Goal: Task Accomplishment & Management: Complete application form

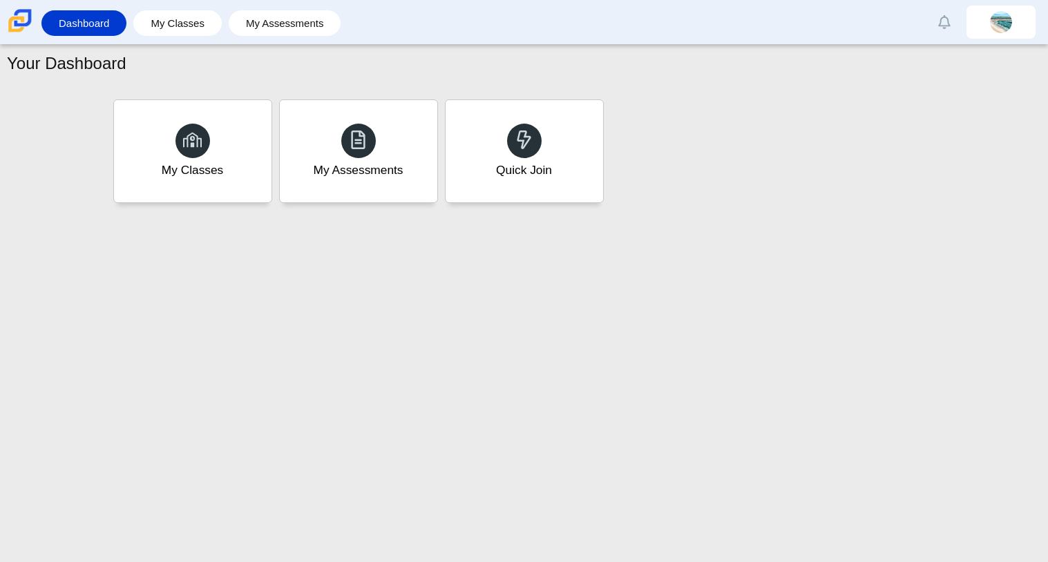
click at [540, 191] on div "Quick Join" at bounding box center [523, 151] width 157 height 102
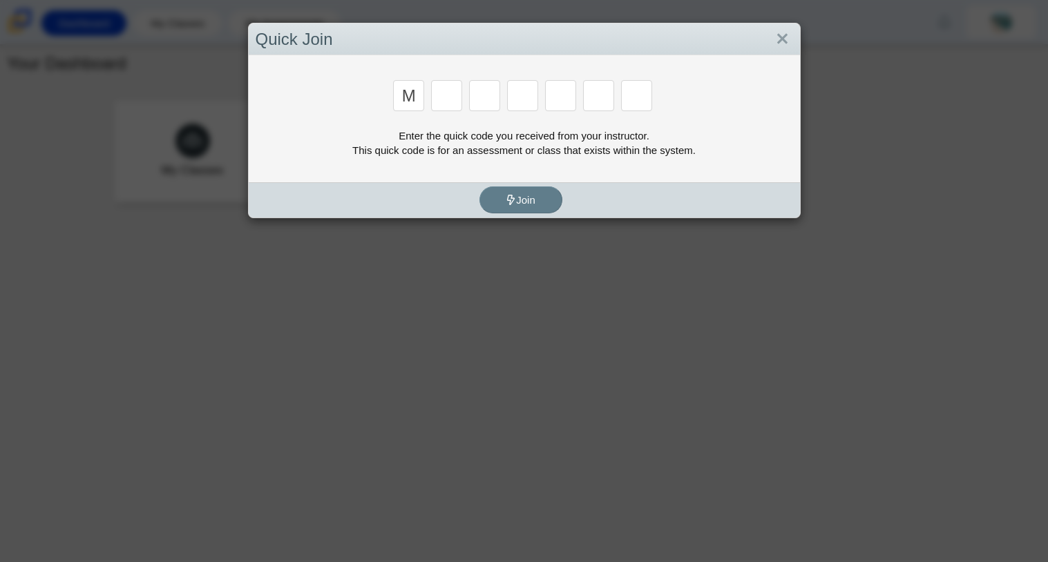
type input "m"
type input "7"
type input "e"
type input "3"
type input "e"
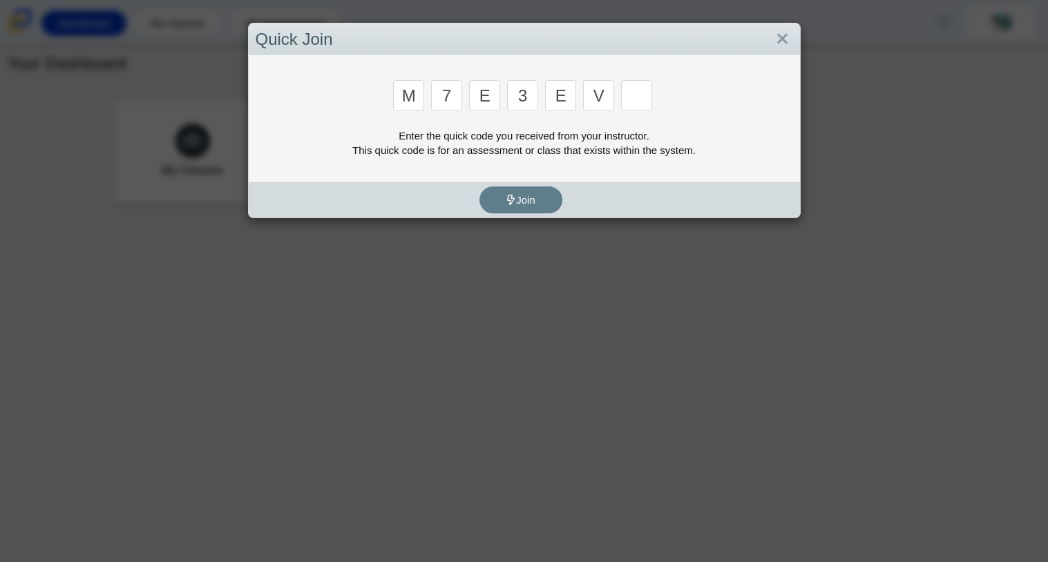
type input "v"
type input "w"
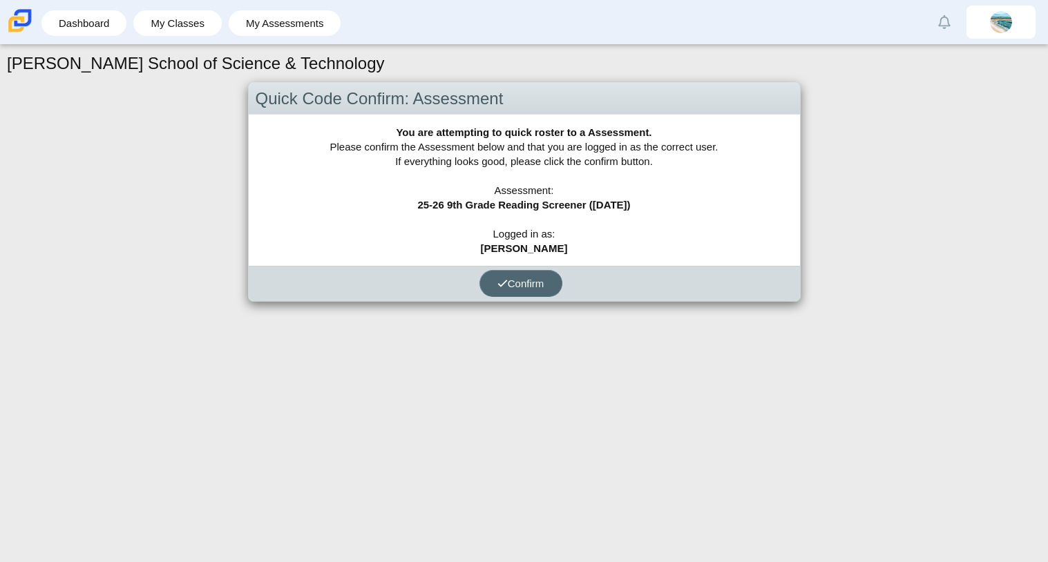
click at [548, 278] on button "Confirm" at bounding box center [520, 283] width 83 height 27
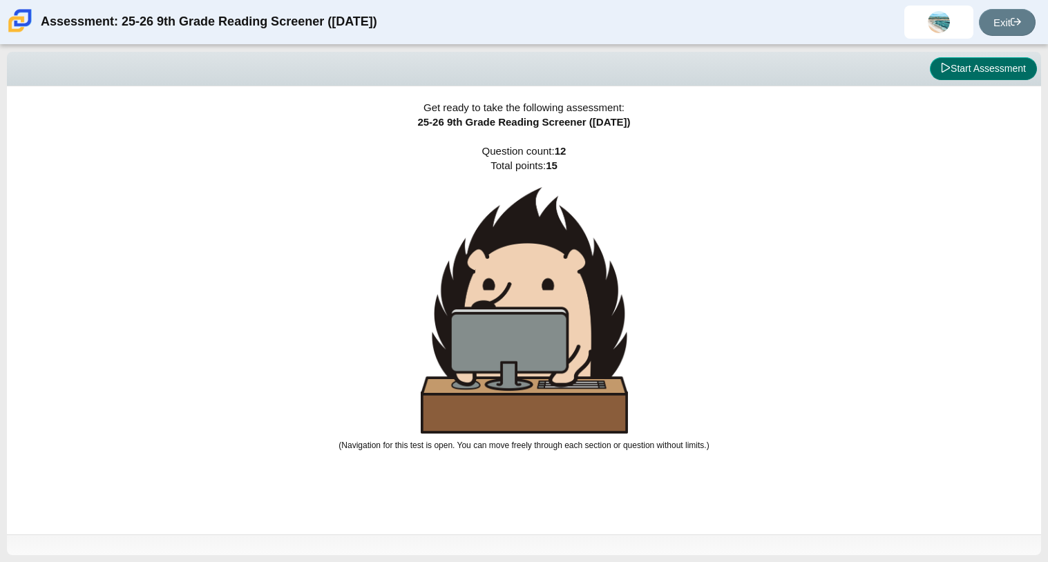
click at [999, 64] on button "Start Assessment" at bounding box center [983, 68] width 107 height 23
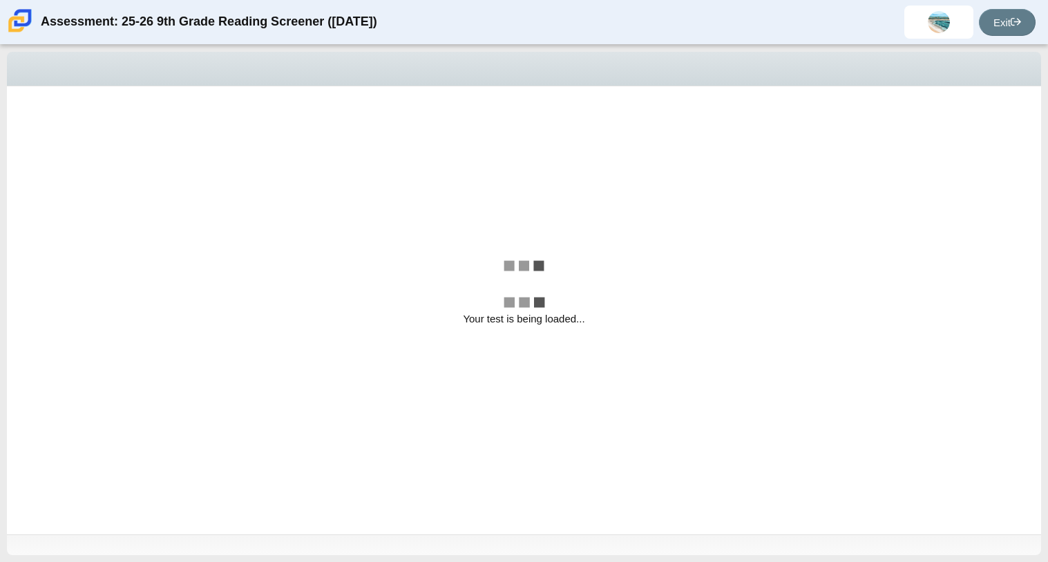
select select "ccc5b315-3c7c-471c-bf90-f22c8299c798"
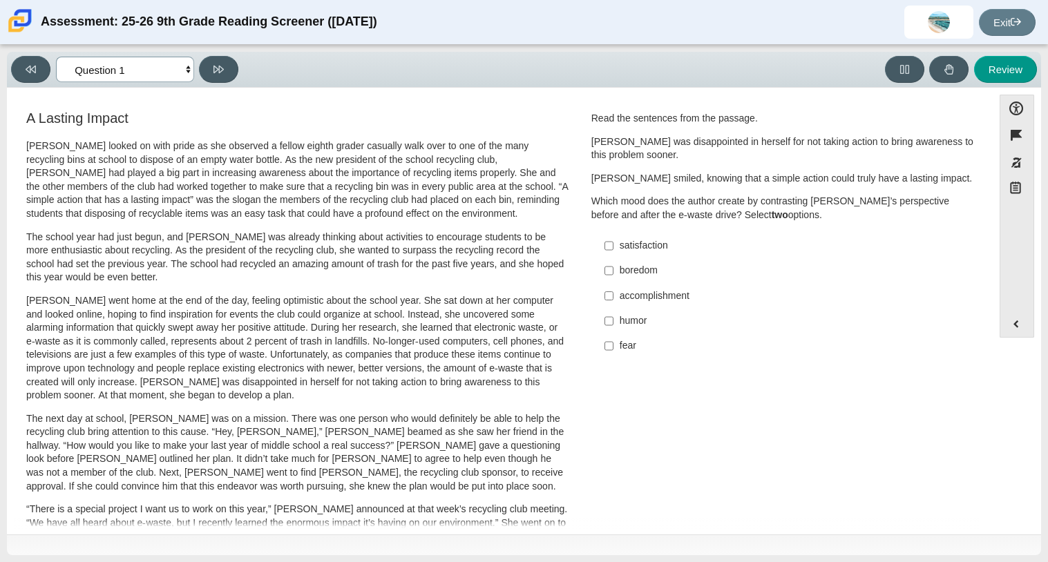
click at [183, 73] on select "Questions Question 1 Question 2 Question 3 Question 4 Question 5 Question 6 Que…" at bounding box center [125, 70] width 138 height 26
click at [445, 325] on p "Scarlett went home at the end of the day, feeling optimistic about the school y…" at bounding box center [297, 348] width 542 height 108
click at [605, 267] on input "boredom boredom" at bounding box center [608, 270] width 9 height 25
checkbox input "true"
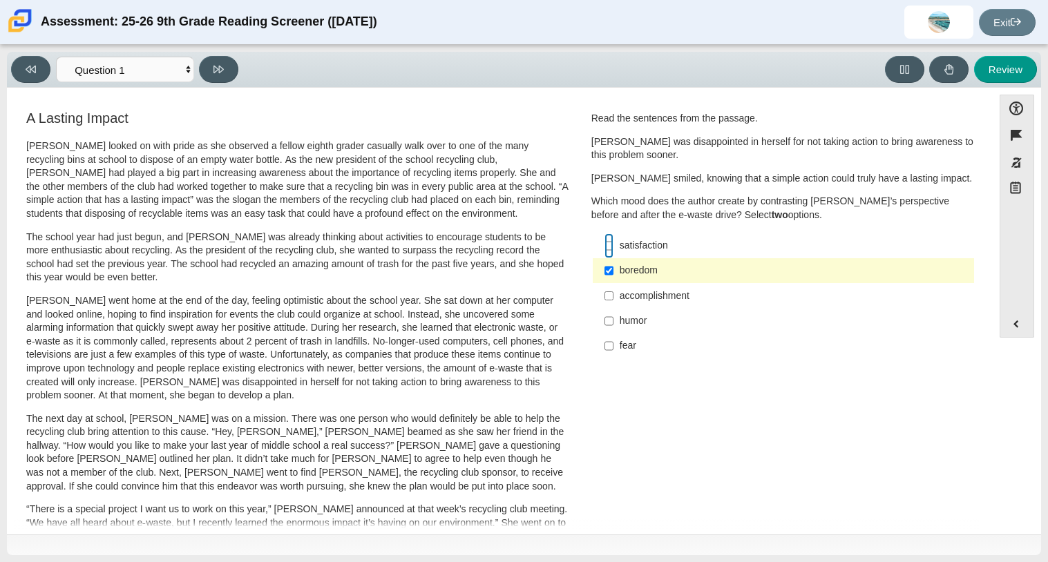
click at [604, 247] on input "satisfaction satisfaction" at bounding box center [608, 245] width 9 height 25
checkbox input "true"
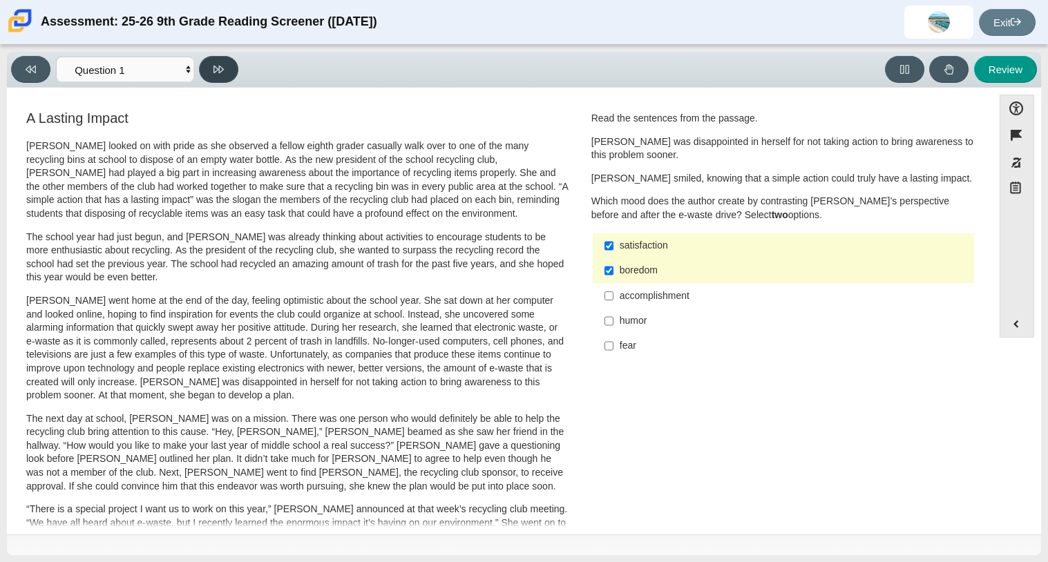
click at [217, 64] on icon at bounding box center [218, 69] width 10 height 10
select select "0ff64528-ffd7-428d-b192-babfaadd44e8"
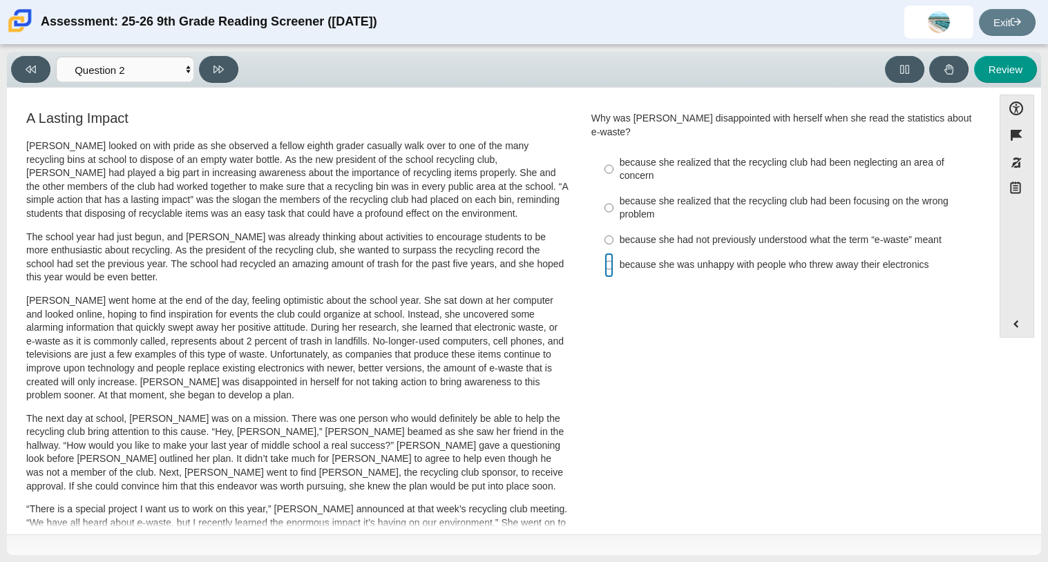
click at [604, 256] on input "because she was unhappy with people who threw away their electronics because sh…" at bounding box center [608, 265] width 9 height 25
radio input "true"
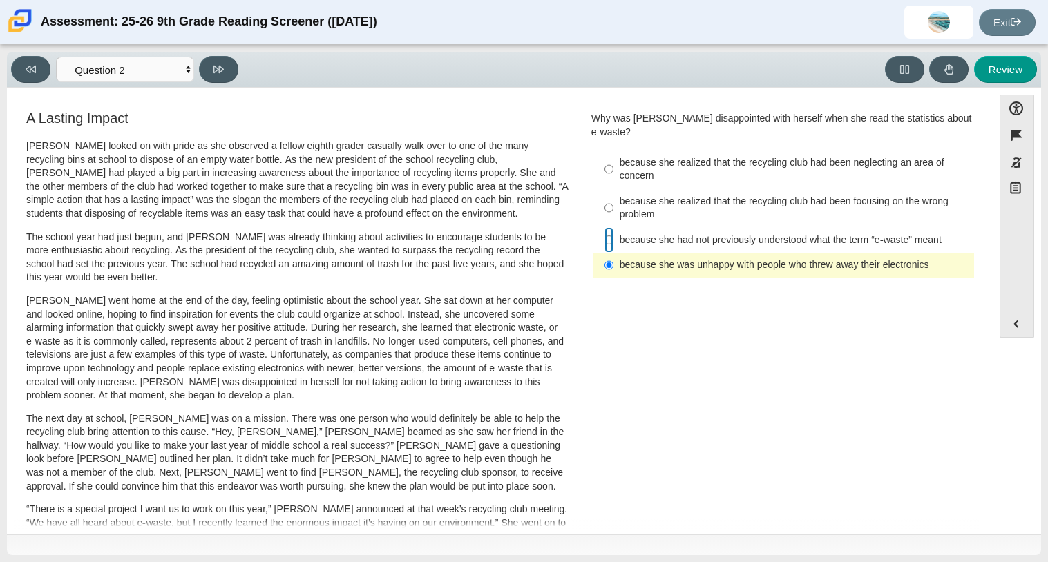
click at [604, 227] on input "because she had not previously understood what the term “e-waste” meant because…" at bounding box center [608, 239] width 9 height 25
radio input "true"
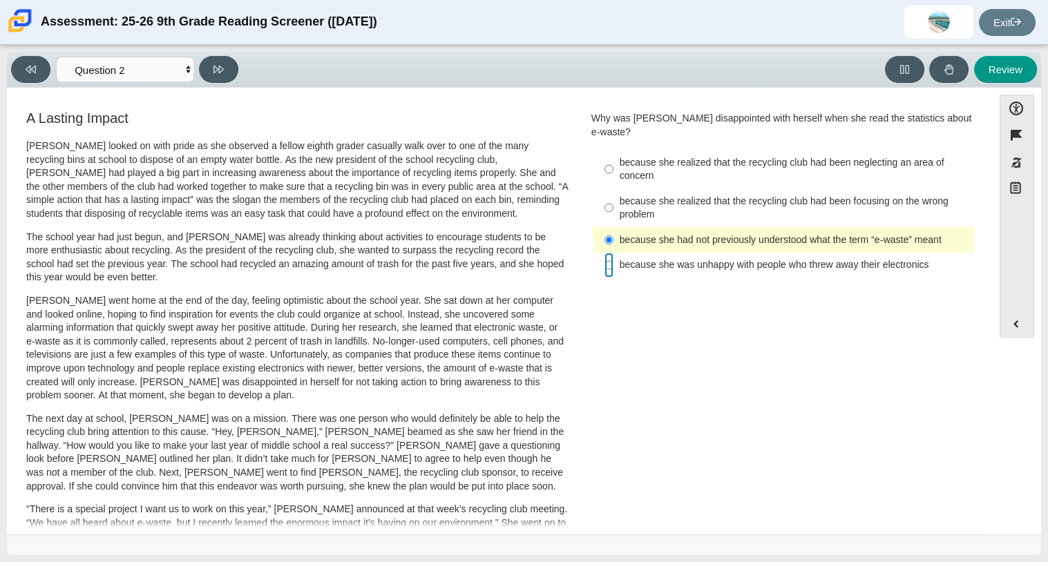
click at [607, 253] on input "because she was unhappy with people who threw away their electronics because sh…" at bounding box center [608, 265] width 9 height 25
radio input "true"
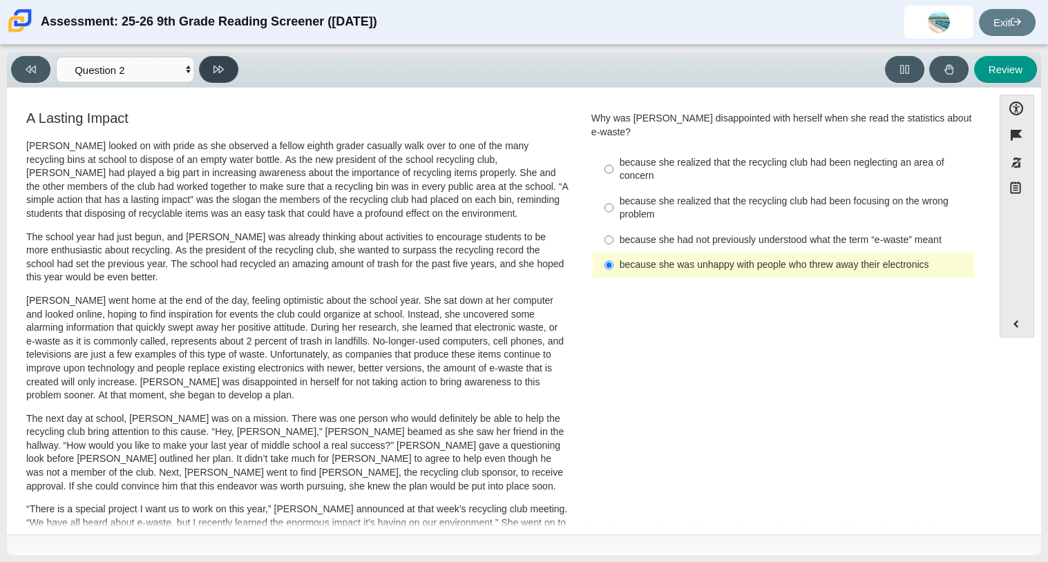
click at [221, 71] on icon at bounding box center [218, 69] width 10 height 10
select select "7ce3d843-6974-4858-901c-1ff39630e843"
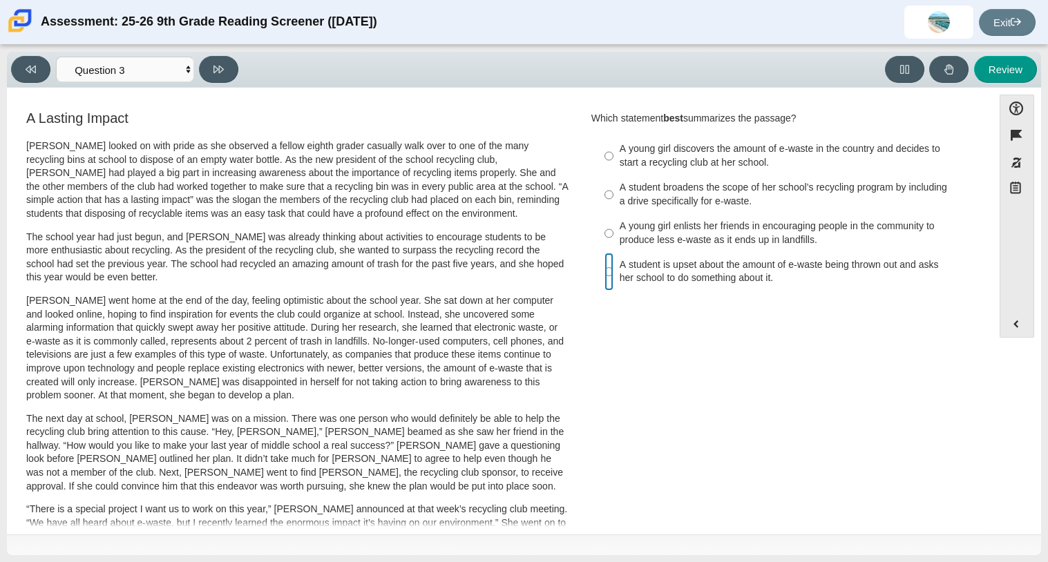
click at [604, 276] on input "A student is upset about the amount of e-waste being thrown out and asks her sc…" at bounding box center [608, 272] width 9 height 39
radio input "true"
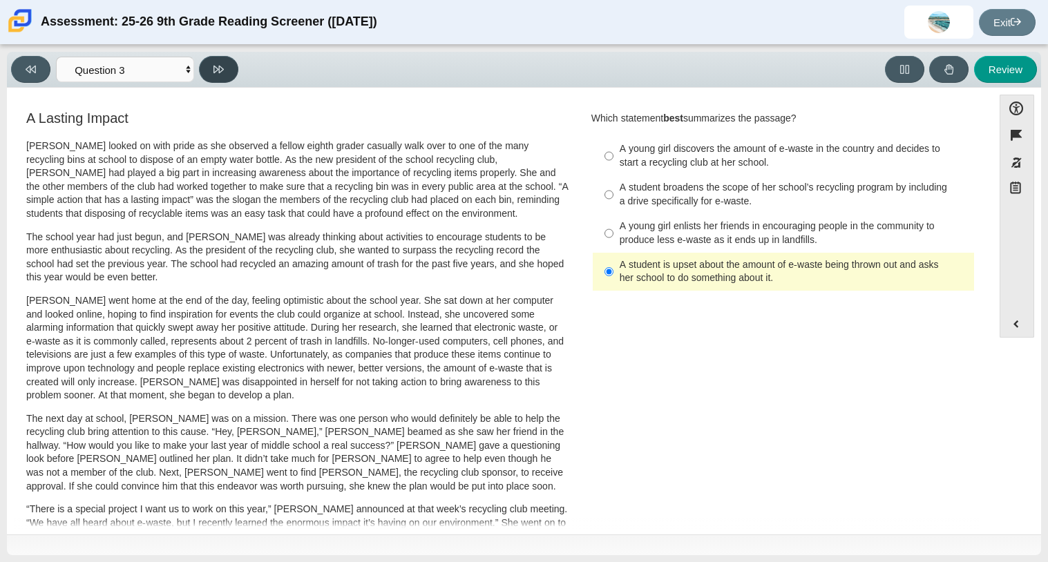
click at [227, 68] on button at bounding box center [218, 69] width 39 height 27
select select "ca9ea0f1-49c5-4bd1-83b0-472c18652b42"
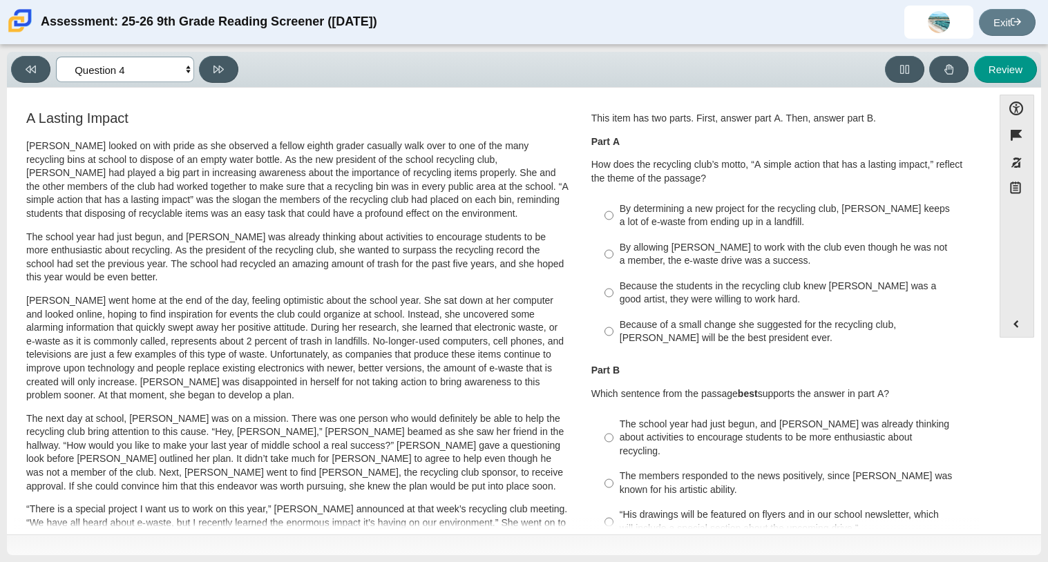
click at [173, 75] on select "Questions Question 1 Question 2 Question 3 Question 4 Question 5 Question 6 Que…" at bounding box center [125, 70] width 138 height 26
click at [376, 90] on div "Accessibility options Close Color scheme Font size Zoom Change the background a…" at bounding box center [524, 311] width 1034 height 447
click at [604, 255] on input "By allowing Juan Carlos to work with the club even though he was not a member, …" at bounding box center [608, 254] width 9 height 39
radio input "true"
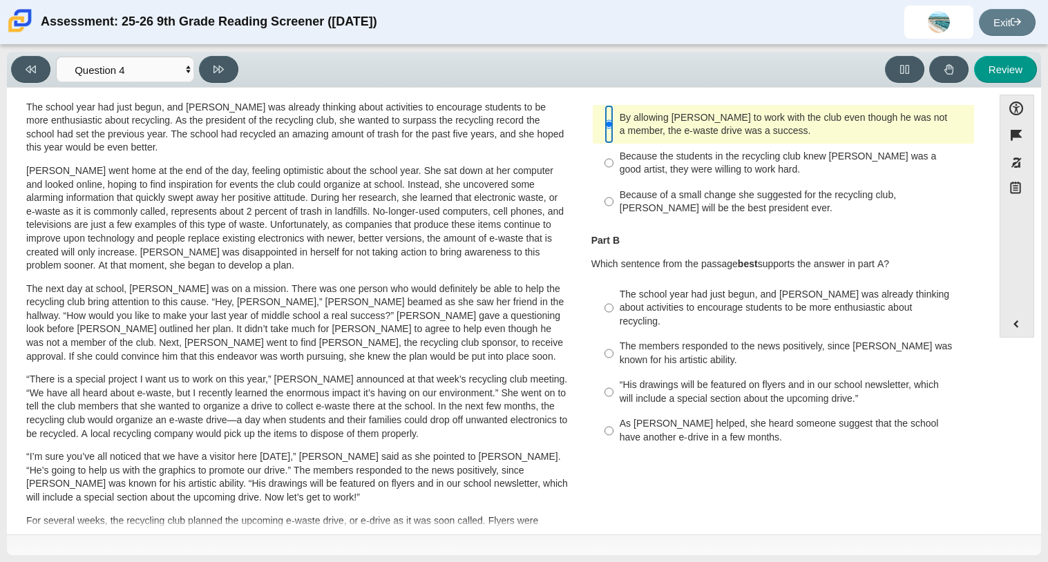
scroll to position [126, 0]
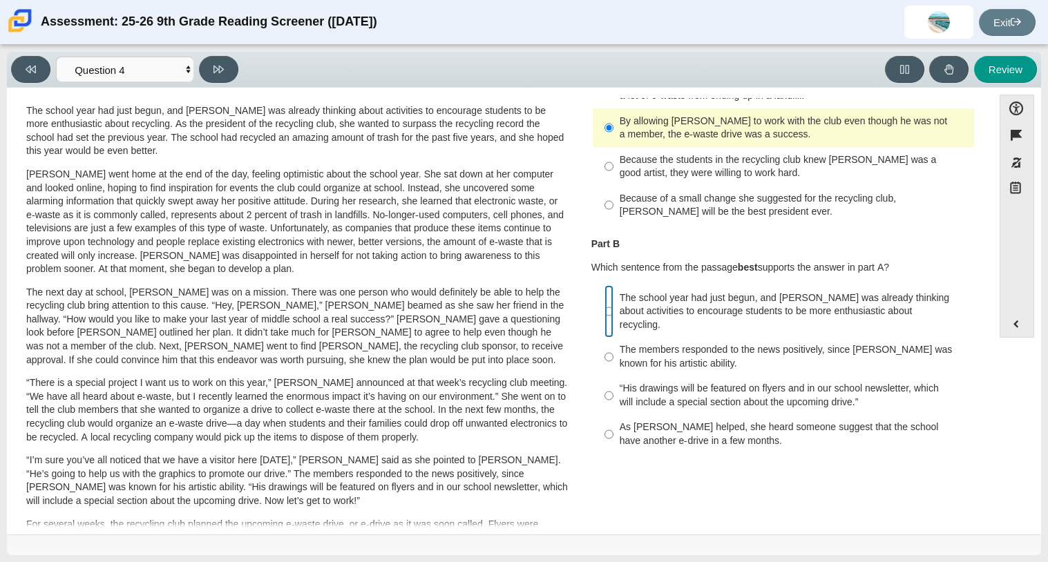
click at [606, 293] on input "The school year had just begun, and Scarlett was already thinking about activit…" at bounding box center [608, 311] width 9 height 52
radio input "true"
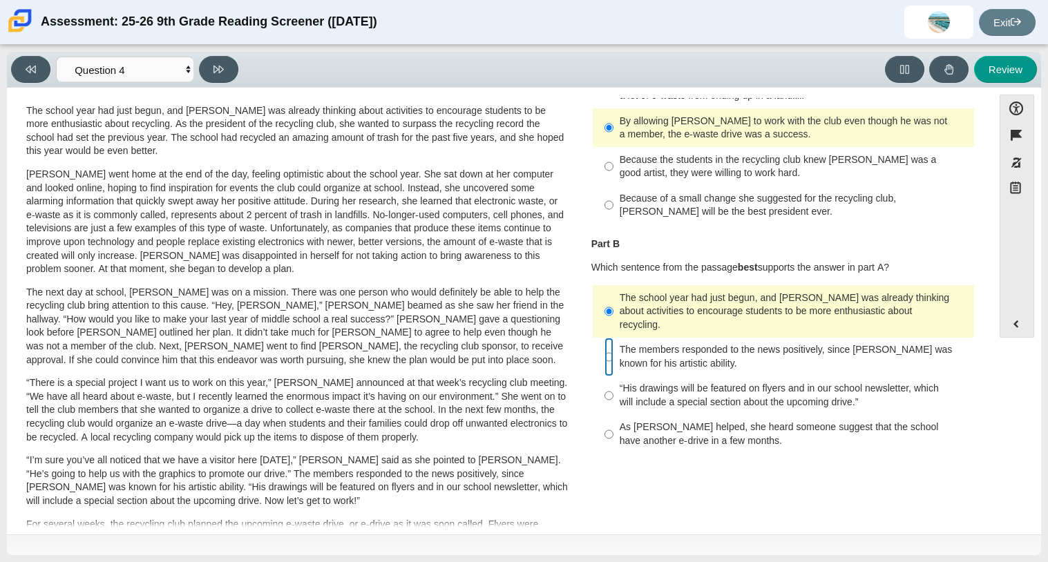
click at [604, 338] on input "The members responded to the news positively, since Juan Carlos was known for h…" at bounding box center [608, 357] width 9 height 39
radio input "true"
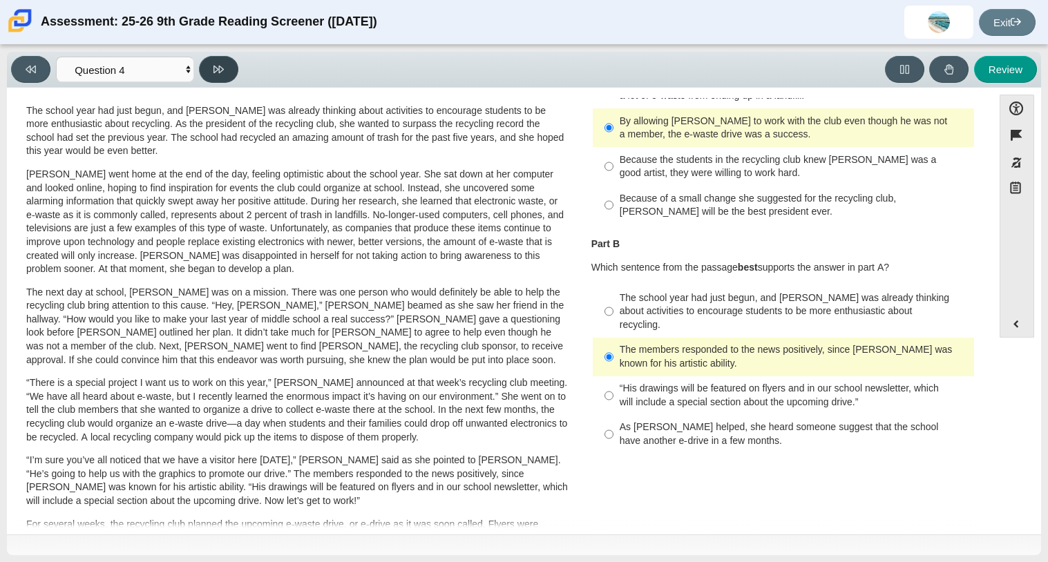
click at [224, 57] on button at bounding box center [218, 69] width 39 height 27
select select "e41f1a79-e29f-4095-8030-a53364015bed"
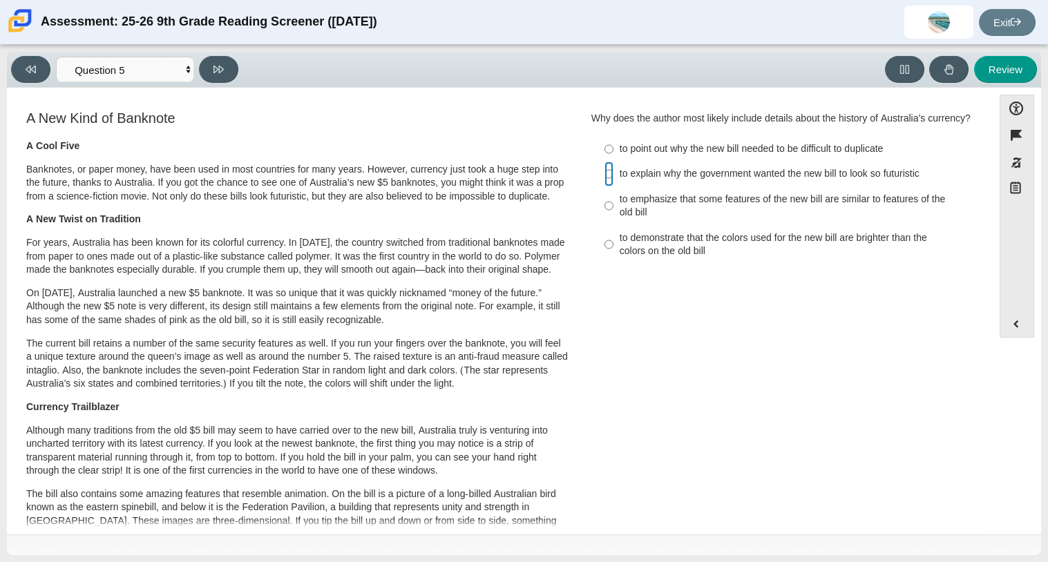
click at [605, 186] on input "to explain why the government wanted the new bill to look so futuristic to expl…" at bounding box center [608, 174] width 9 height 25
radio input "true"
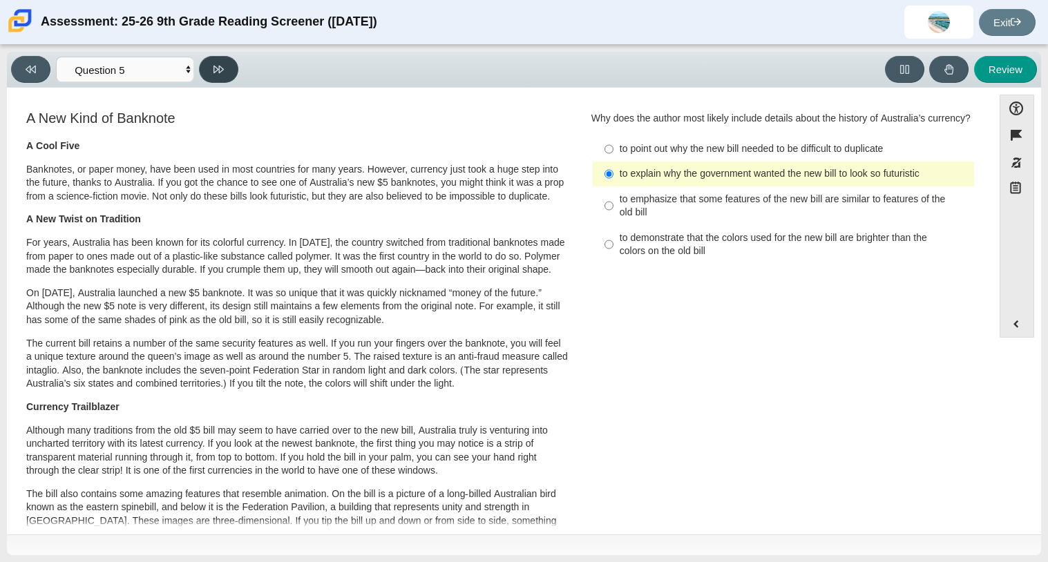
click at [227, 59] on button at bounding box center [218, 69] width 39 height 27
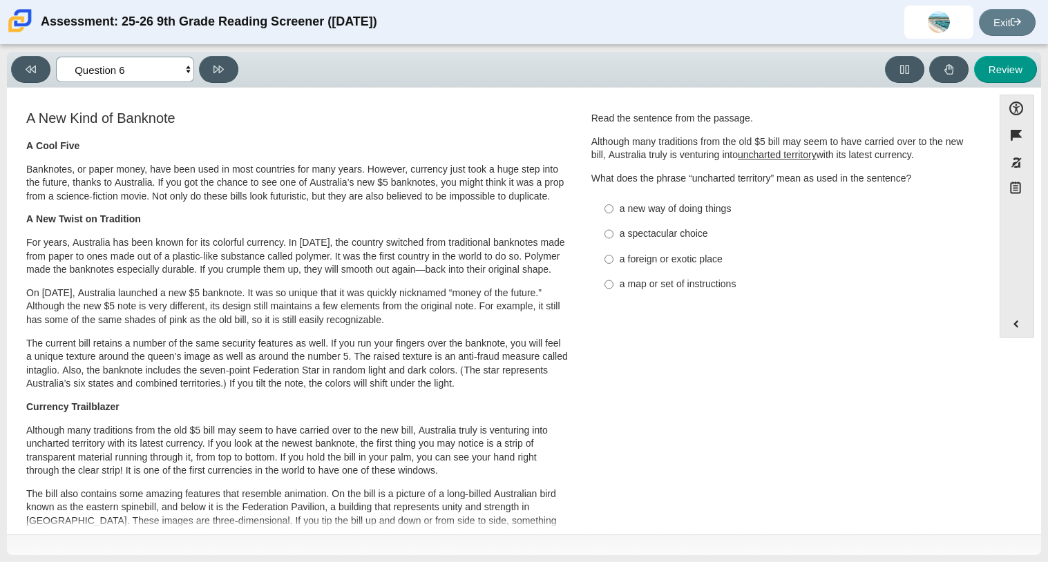
click at [181, 68] on select "Questions Question 1 Question 2 Question 3 Question 4 Question 5 Question 6 Que…" at bounding box center [125, 70] width 138 height 26
click at [56, 57] on select "Questions Question 1 Question 2 Question 3 Question 4 Question 5 Question 6 Que…" at bounding box center [125, 70] width 138 height 26
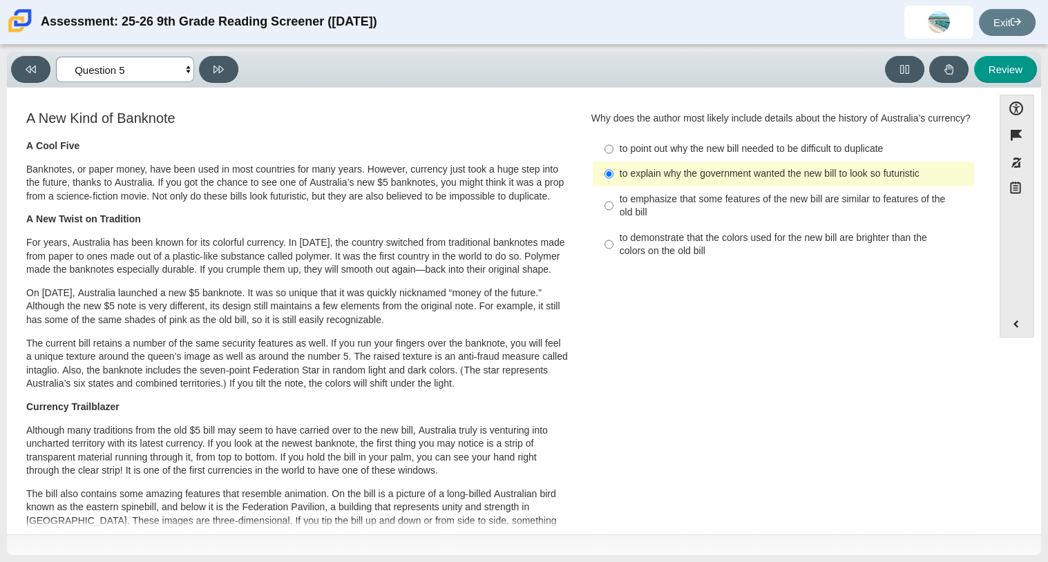
click at [153, 66] on select "Questions Question 1 Question 2 Question 3 Question 4 Question 5 Question 6 Que…" at bounding box center [125, 70] width 138 height 26
select select "69146e31-7b3d-4a3e-9ce6-f30c24342ae0"
click at [56, 57] on select "Questions Question 1 Question 2 Question 3 Question 4 Question 5 Question 6 Que…" at bounding box center [125, 70] width 138 height 26
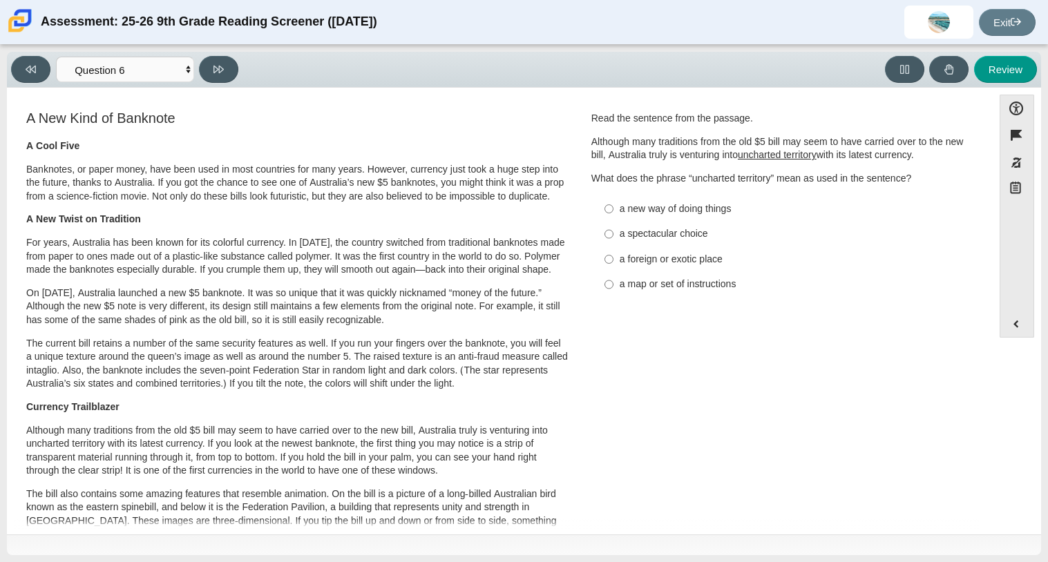
click at [611, 207] on label "a new way of doing things a new way of doing things" at bounding box center [784, 208] width 379 height 25
click at [611, 207] on input "a new way of doing things a new way of doing things" at bounding box center [608, 208] width 9 height 25
radio input "true"
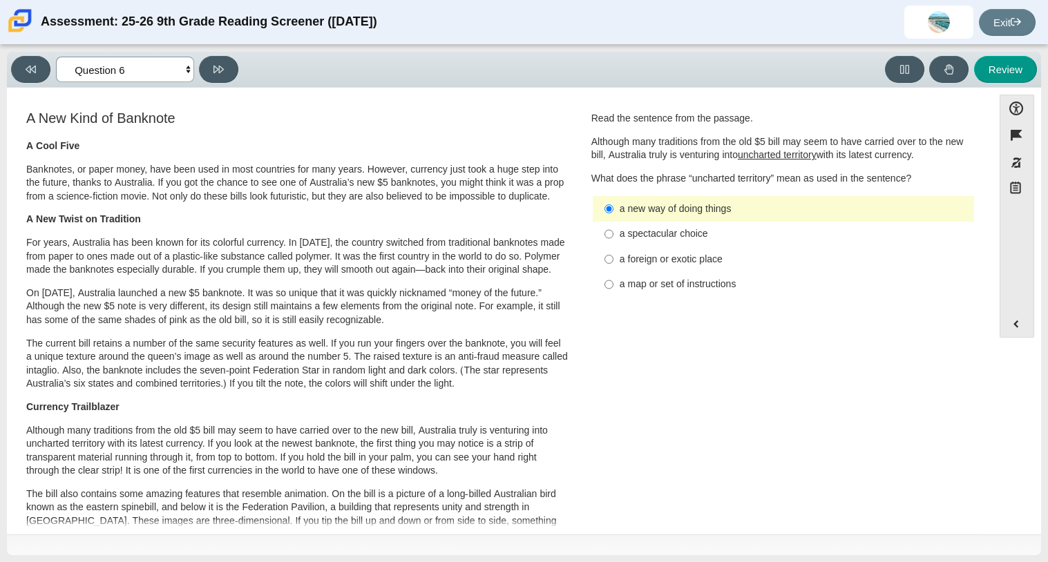
click at [165, 64] on select "Questions Question 1 Question 2 Question 3 Question 4 Question 5 Question 6 Que…" at bounding box center [125, 70] width 138 height 26
click at [56, 57] on select "Questions Question 1 Question 2 Question 3 Question 4 Question 5 Question 6 Que…" at bounding box center [125, 70] width 138 height 26
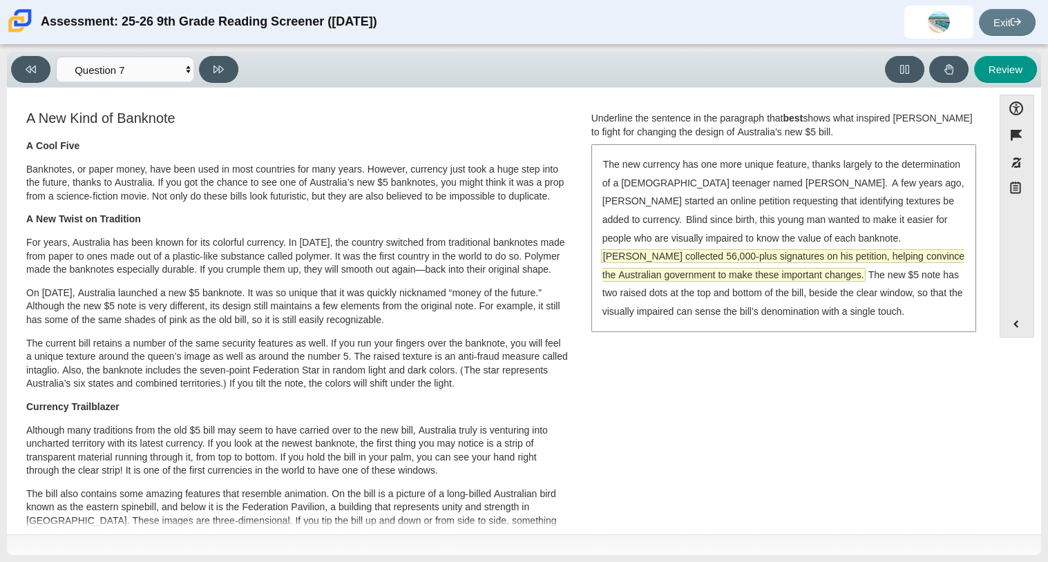
click at [643, 259] on span "McLeod collected 56,000-plus signatures on his petition, helping convince the A…" at bounding box center [783, 265] width 362 height 31
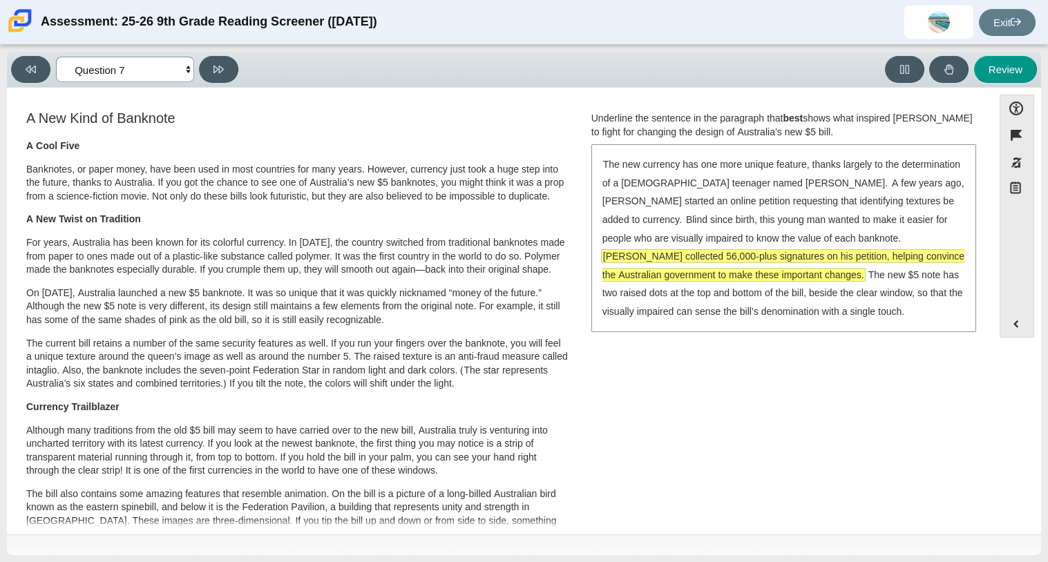
click at [170, 68] on select "Questions Question 1 Question 2 Question 3 Question 4 Question 5 Question 6 Que…" at bounding box center [125, 70] width 138 height 26
select select "ea8338c2-a6a3-418e-a305-2b963b54a290"
click at [56, 57] on select "Questions Question 1 Question 2 Question 3 Question 4 Question 5 Question 6 Que…" at bounding box center [125, 70] width 138 height 26
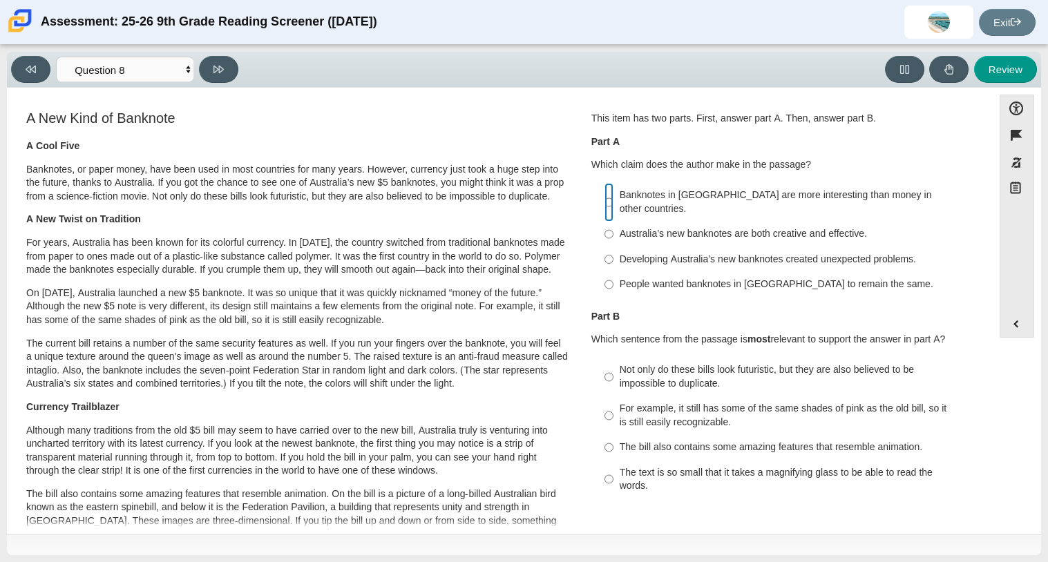
click at [604, 193] on input "Banknotes in Australia are more interesting than money in other countries. Bank…" at bounding box center [608, 202] width 9 height 39
radio input "true"
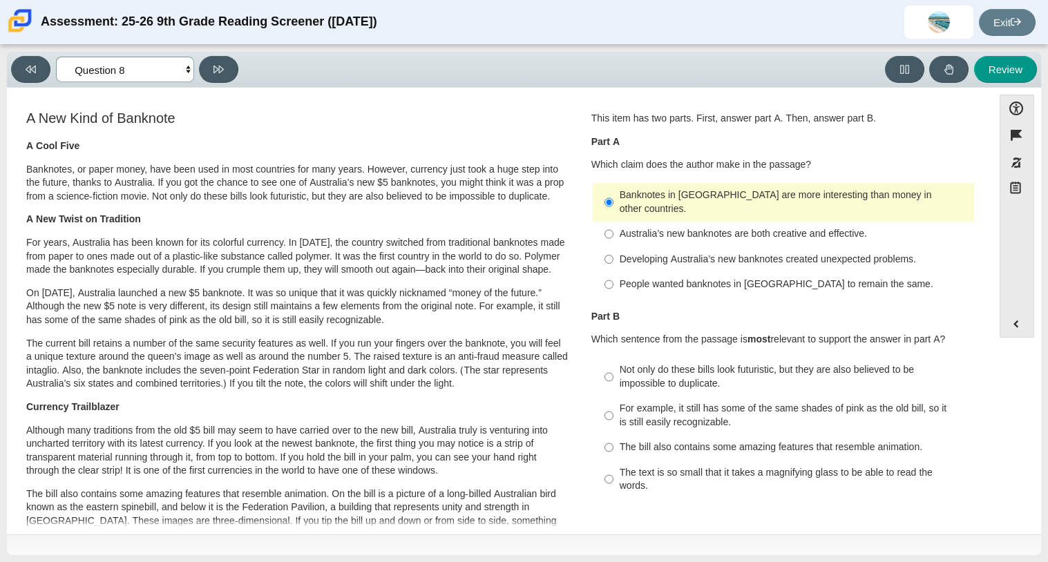
click at [172, 66] on select "Questions Question 1 Question 2 Question 3 Question 4 Question 5 Question 6 Que…" at bounding box center [125, 70] width 138 height 26
click at [56, 57] on select "Questions Question 1 Question 2 Question 3 Question 4 Question 5 Question 6 Que…" at bounding box center [125, 70] width 138 height 26
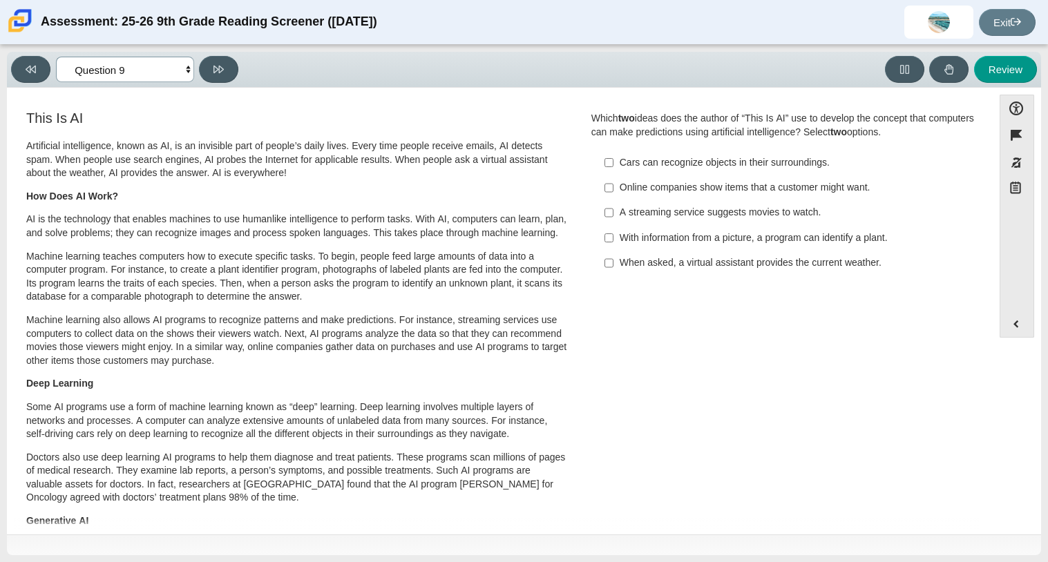
click at [126, 69] on select "Questions Question 1 Question 2 Question 3 Question 4 Question 5 Question 6 Que…" at bounding box center [125, 70] width 138 height 26
select select "ea8338c2-a6a3-418e-a305-2b963b54a290"
click at [56, 57] on select "Questions Question 1 Question 2 Question 3 Question 4 Question 5 Question 6 Que…" at bounding box center [125, 70] width 138 height 26
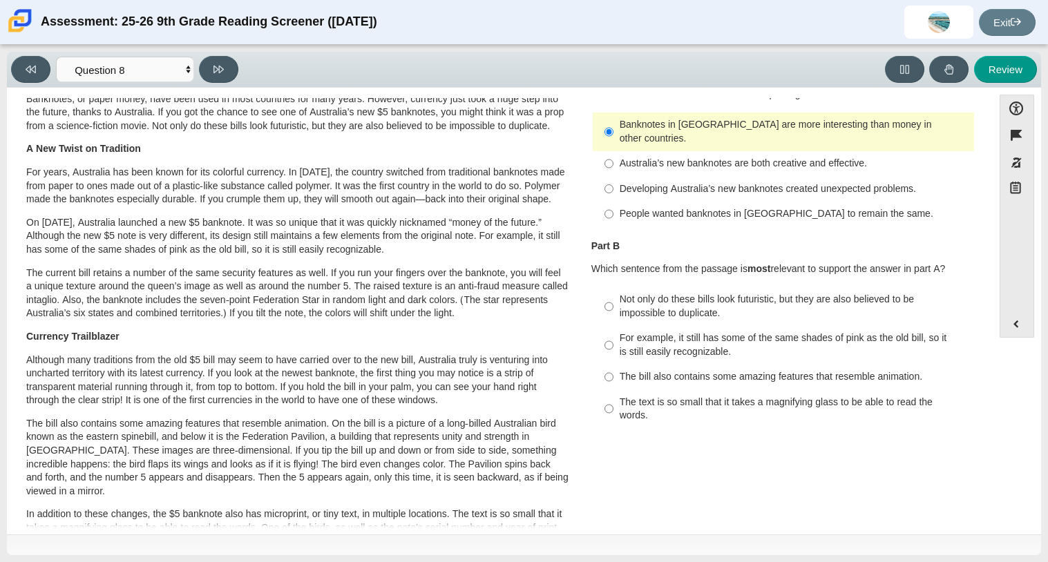
scroll to position [78, 0]
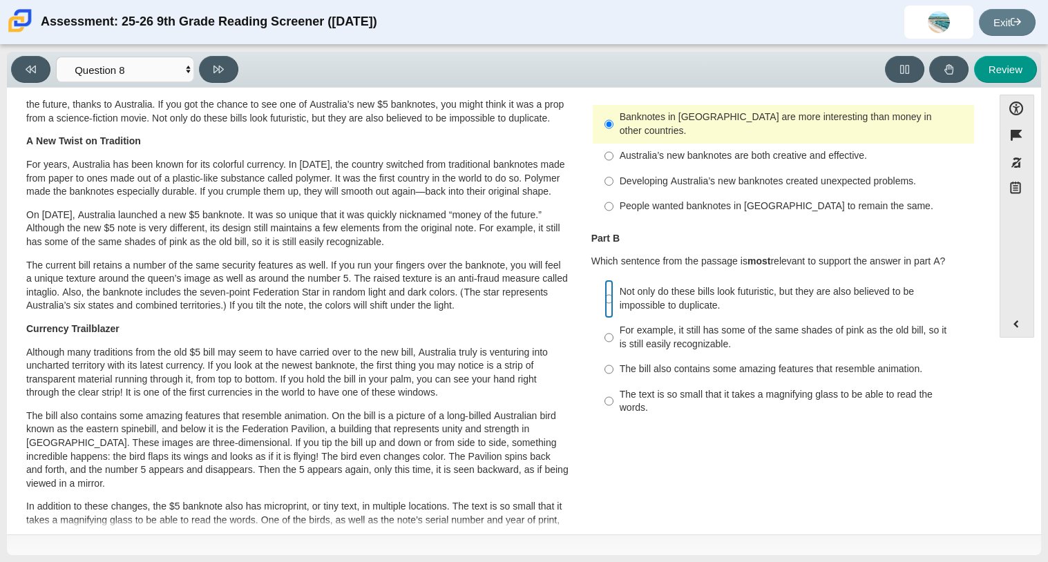
click at [605, 285] on input "Not only do these bills look futuristic, but they are also believed to be impos…" at bounding box center [608, 299] width 9 height 39
radio input "true"
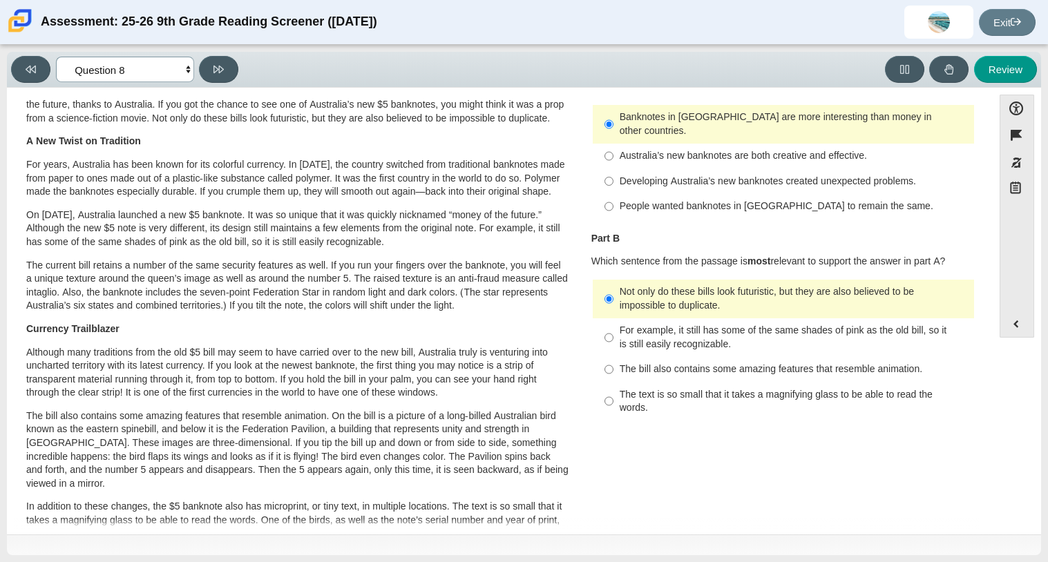
click at [162, 67] on select "Questions Question 1 Question 2 Question 3 Question 4 Question 5 Question 6 Que…" at bounding box center [125, 70] width 138 height 26
select select "89f058d6-b15c-4ef5-a4b3-fdaffb8868b6"
click at [56, 57] on select "Questions Question 1 Question 2 Question 3 Question 4 Question 5 Question 6 Que…" at bounding box center [125, 70] width 138 height 26
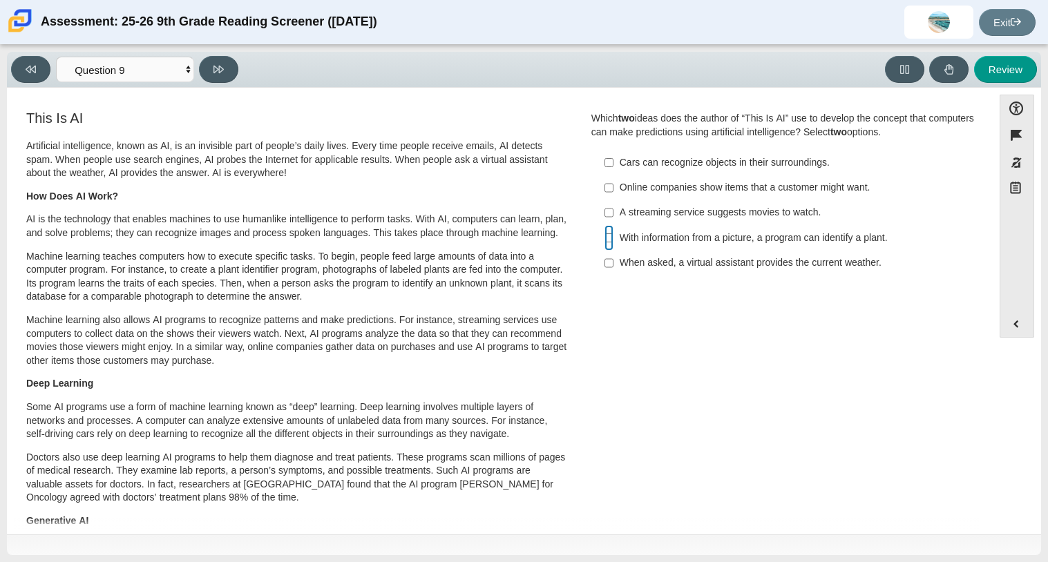
click at [604, 238] on input "With information from a picture, a program can identify a plant. With informati…" at bounding box center [608, 237] width 9 height 25
checkbox input "true"
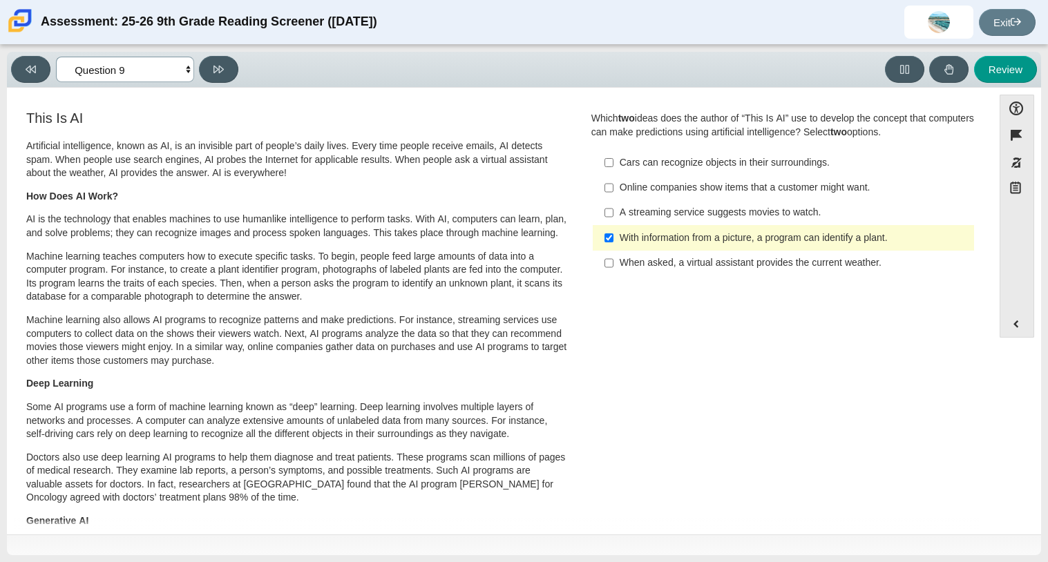
click at [144, 66] on select "Questions Question 1 Question 2 Question 3 Question 4 Question 5 Question 6 Que…" at bounding box center [125, 70] width 138 height 26
select select "cdf3c14e-a918-44d1-9b63-3db0fa81641e"
click at [56, 57] on select "Questions Question 1 Question 2 Question 3 Question 4 Question 5 Question 6 Que…" at bounding box center [125, 70] width 138 height 26
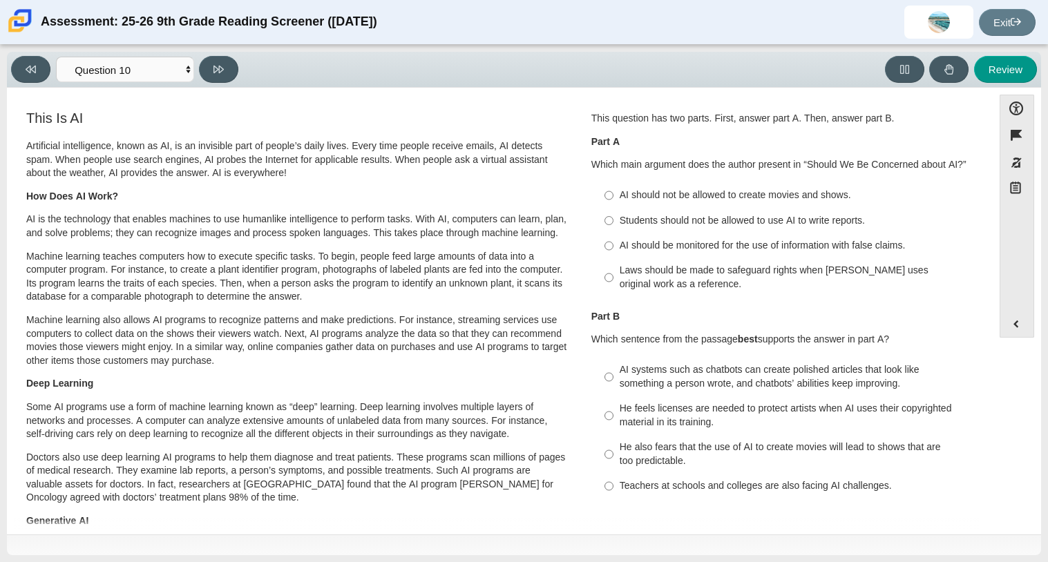
click at [633, 221] on div "Students should not be allowed to use AI to write reports." at bounding box center [794, 221] width 349 height 14
click at [613, 221] on input "Students should not be allowed to use AI to write reports. Students should not …" at bounding box center [608, 220] width 9 height 25
radio input "true"
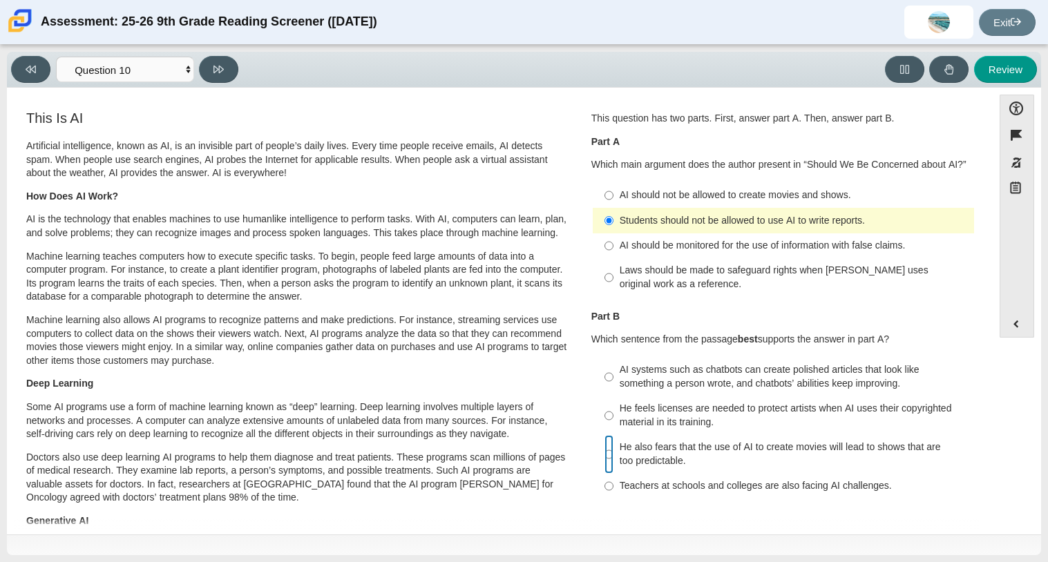
click at [604, 457] on input "He also fears that the use of AI to create movies will lead to shows that are t…" at bounding box center [608, 454] width 9 height 39
radio input "true"
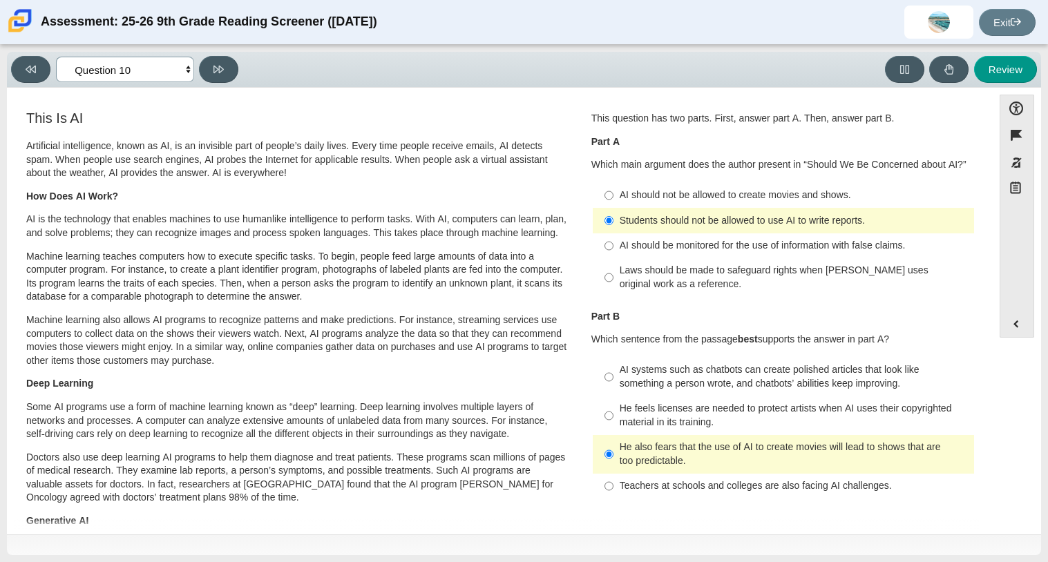
click at [155, 69] on select "Questions Question 1 Question 2 Question 3 Question 4 Question 5 Question 6 Que…" at bounding box center [125, 70] width 138 height 26
click at [56, 57] on select "Questions Question 1 Question 2 Question 3 Question 4 Question 5 Question 6 Que…" at bounding box center [125, 70] width 138 height 26
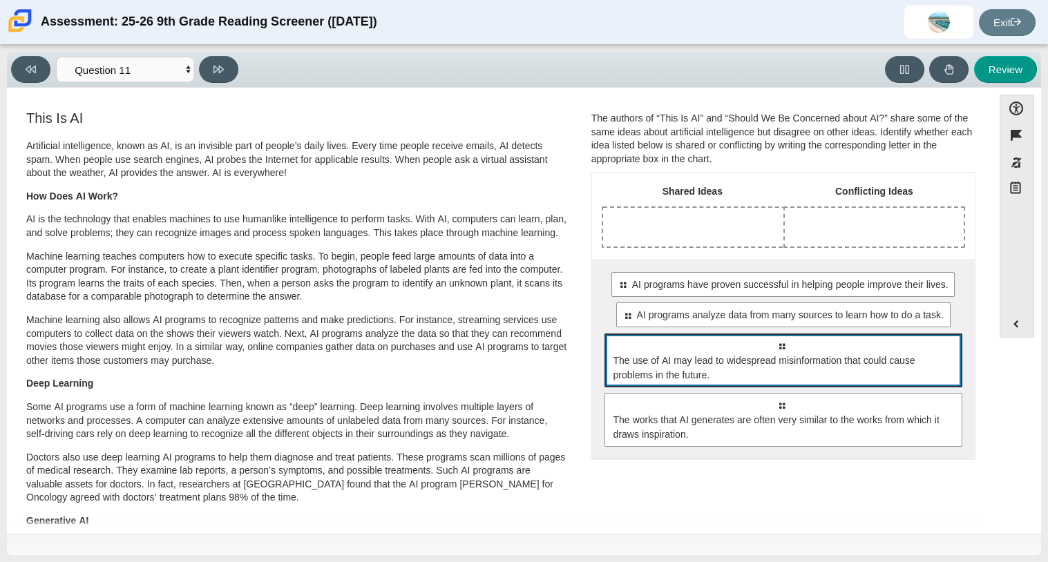
click at [682, 366] on span "The use of AI may lead to widespread misinformation that could cause problems i…" at bounding box center [784, 368] width 342 height 29
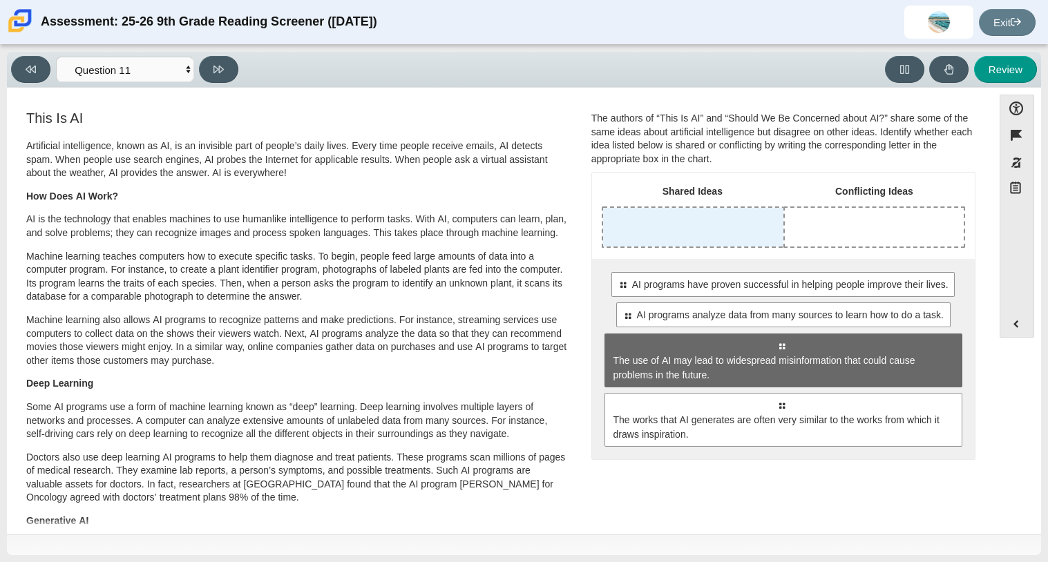
click at [705, 224] on div "Drop response in row 1 of column 1 (Shared Ideas)" at bounding box center [693, 227] width 180 height 39
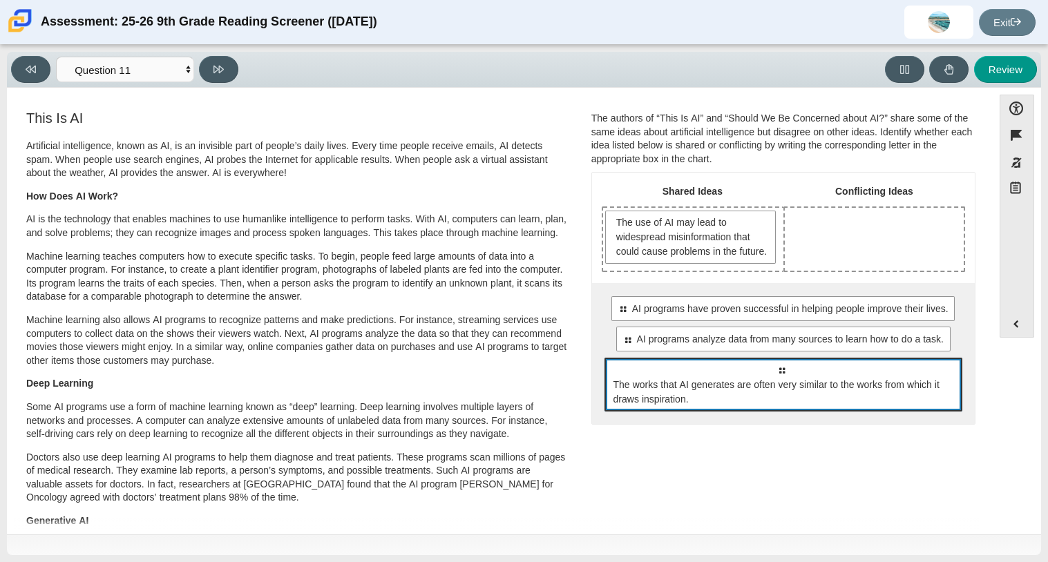
click at [829, 407] on span "The works that AI generates are often very similar to the works from which it d…" at bounding box center [784, 392] width 342 height 29
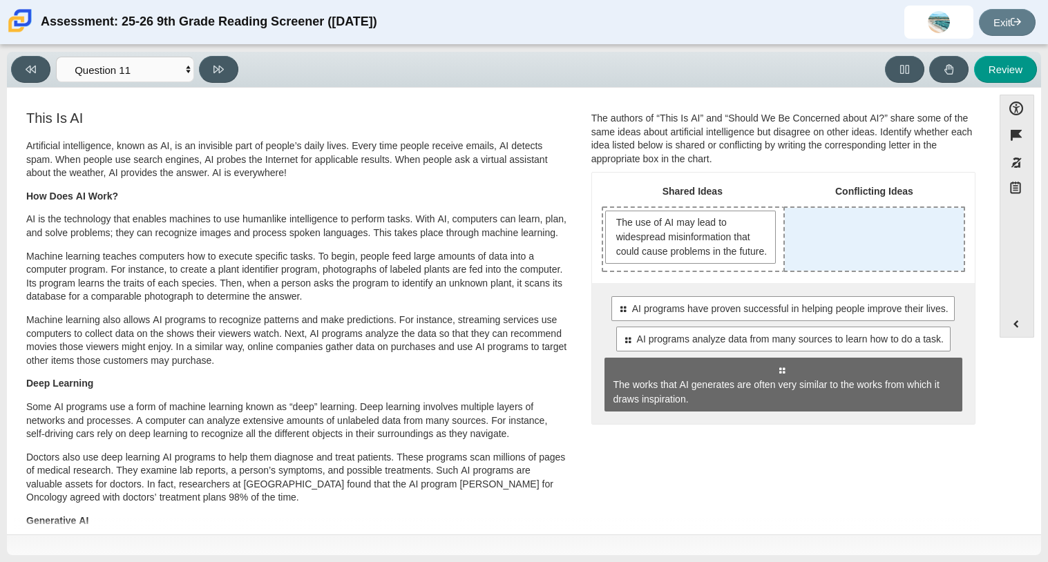
click at [855, 244] on div "Drop response in row 1 of column 2 (Conflicting Ideas)" at bounding box center [874, 239] width 179 height 63
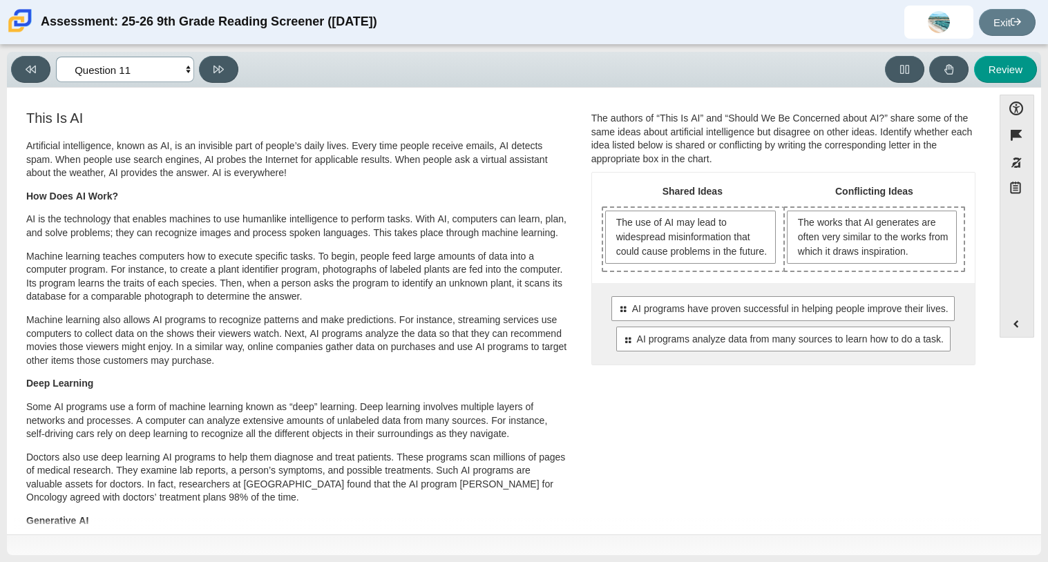
click at [169, 68] on select "Questions Question 1 Question 2 Question 3 Question 4 Question 5 Question 6 Que…" at bounding box center [125, 70] width 138 height 26
select select "c3effed4-44ce-4a19-bd96-1787f34e9b4c"
click at [56, 57] on select "Questions Question 1 Question 2 Question 3 Question 4 Question 5 Question 6 Que…" at bounding box center [125, 70] width 138 height 26
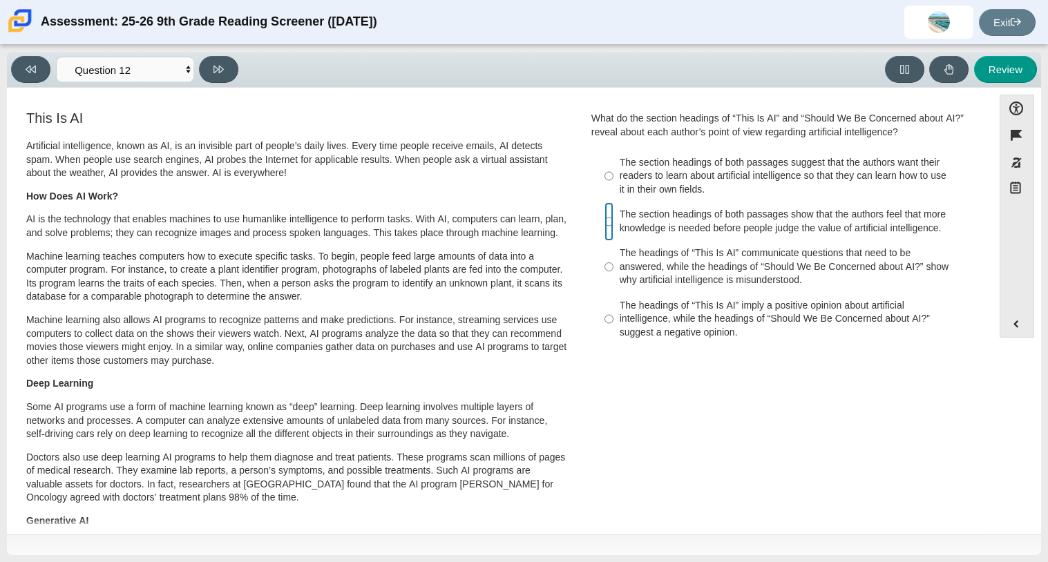
click at [604, 217] on input "The section headings of both passages show that the authors feel that more know…" at bounding box center [608, 221] width 9 height 39
radio input "true"
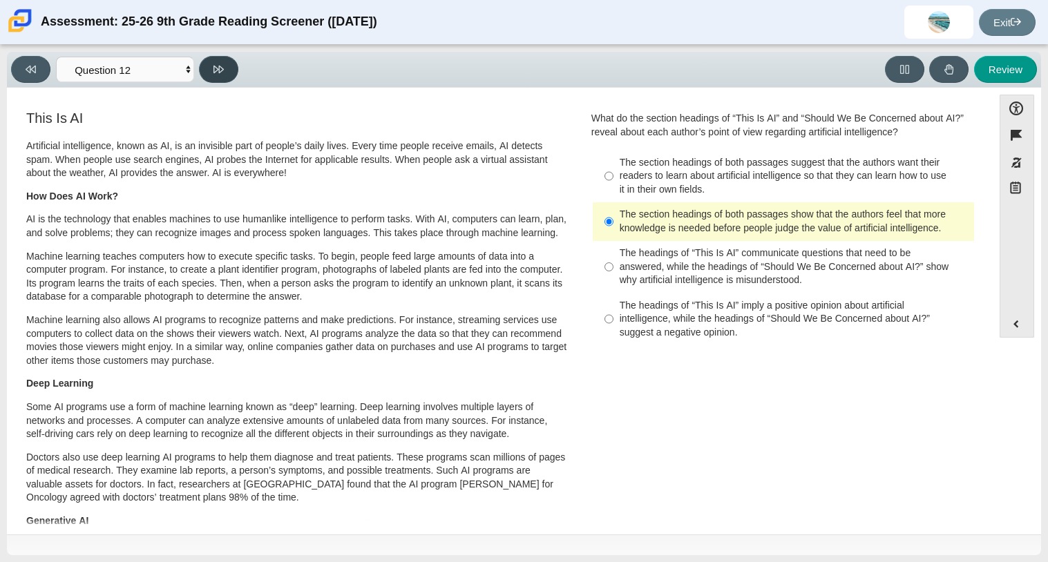
click at [232, 64] on button at bounding box center [218, 69] width 39 height 27
select select "review"
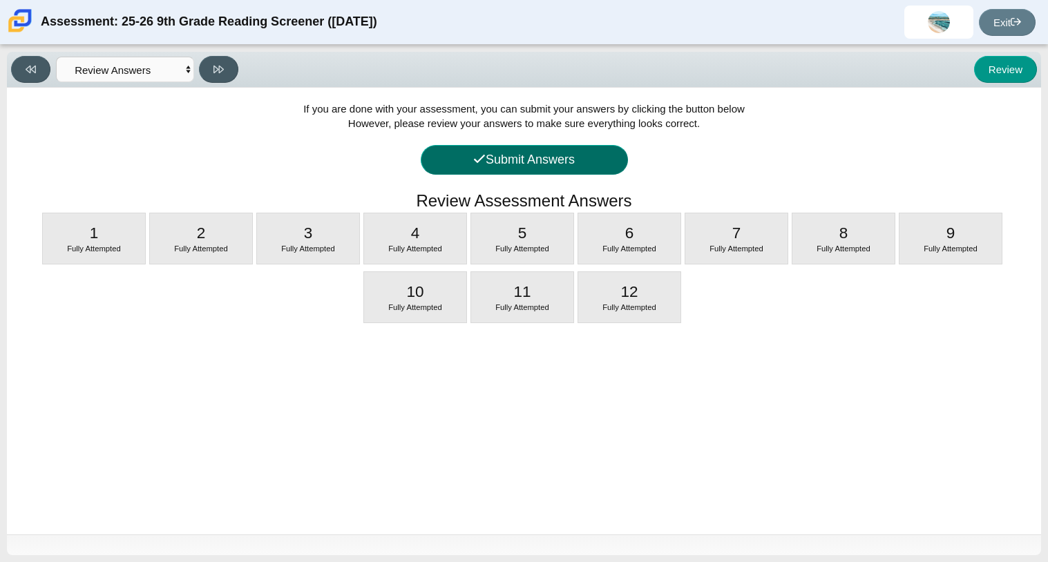
click at [573, 154] on button "Submit Answers" at bounding box center [524, 160] width 207 height 30
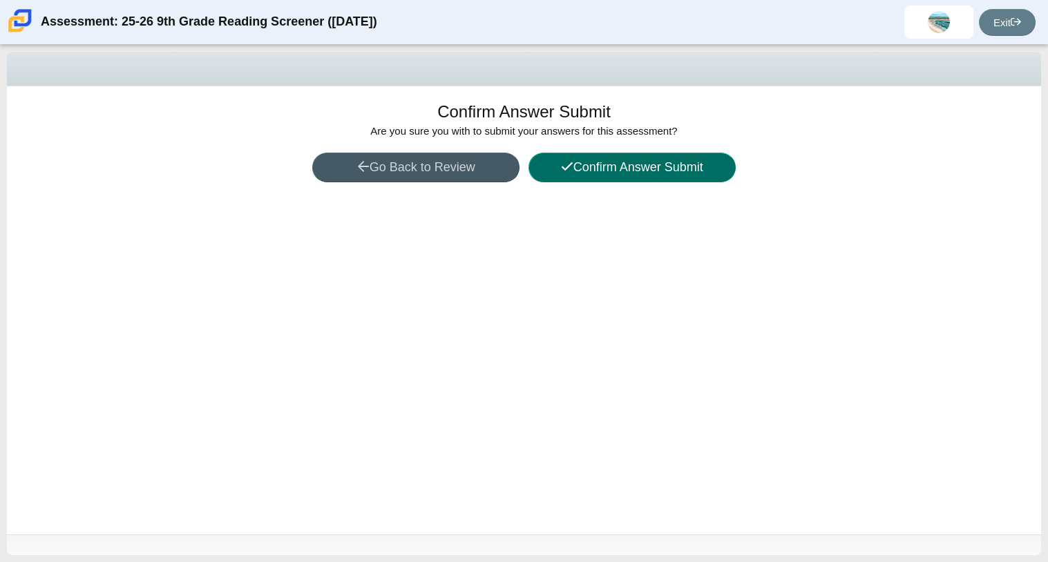
click at [585, 166] on button "Confirm Answer Submit" at bounding box center [631, 168] width 207 height 30
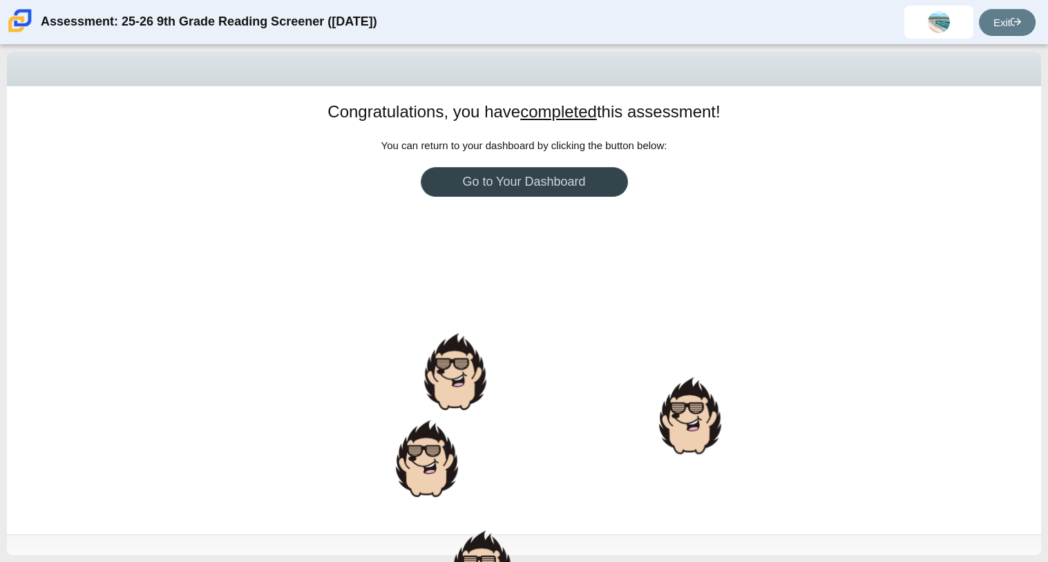
click at [584, 175] on link "Go to Your Dashboard" at bounding box center [524, 182] width 207 height 30
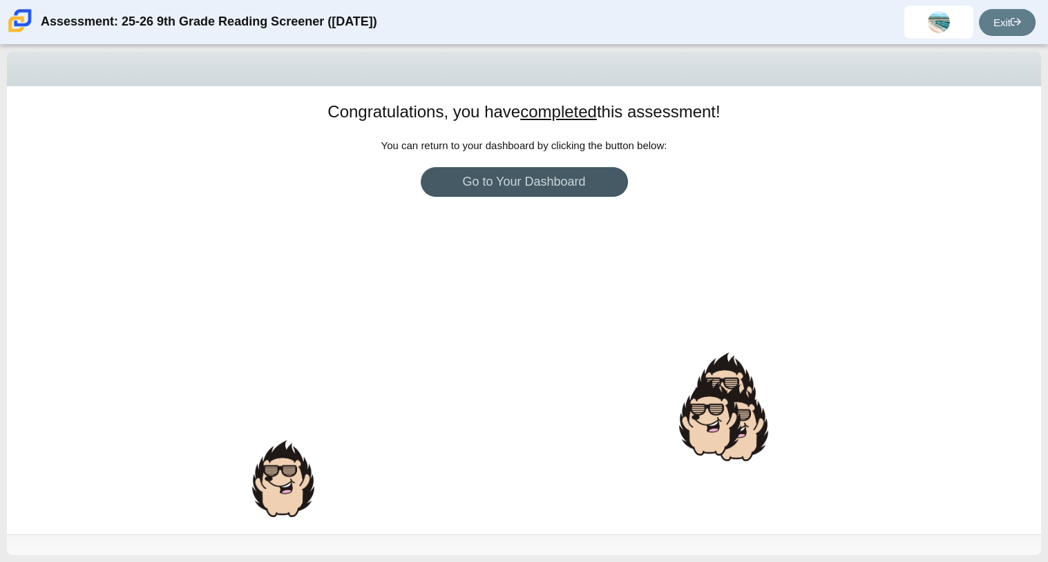
click at [457, 161] on div "Congratulations, you have completed this assessment! You can return to your das…" at bounding box center [524, 310] width 1034 height 448
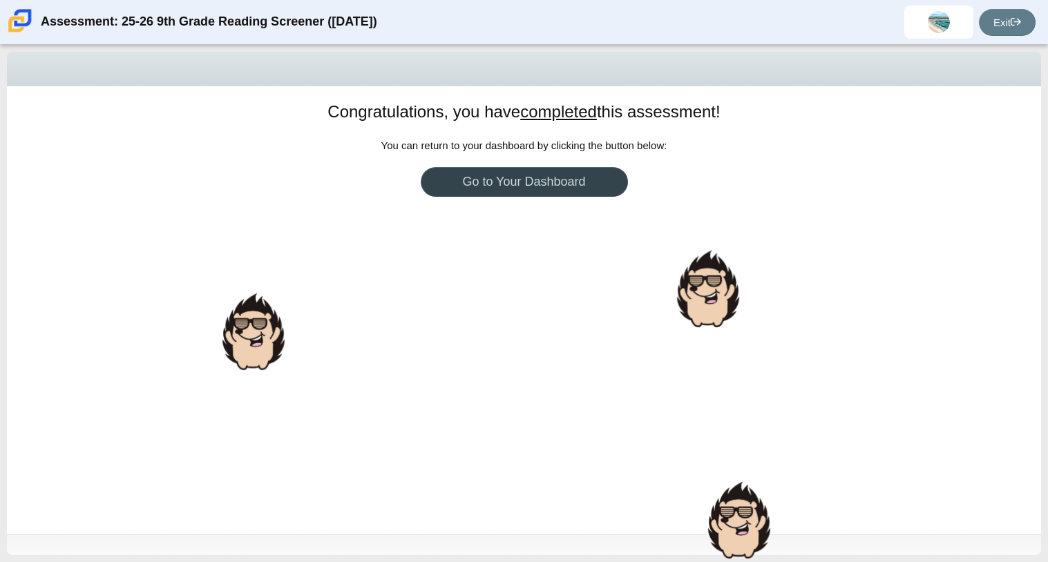
click at [452, 171] on link "Go to Your Dashboard" at bounding box center [524, 182] width 207 height 30
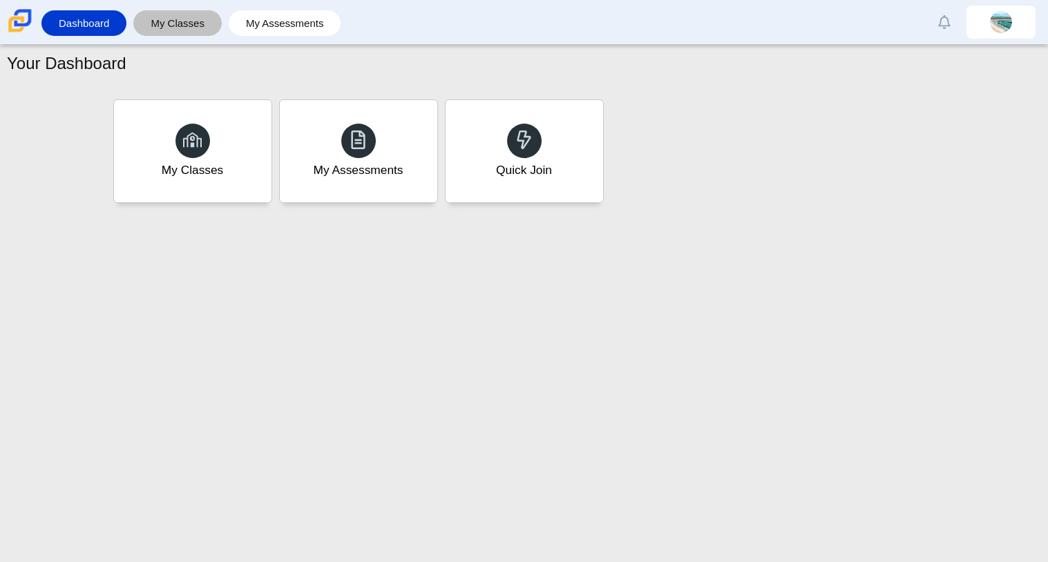
click at [146, 23] on link "My Classes" at bounding box center [177, 23] width 75 height 26
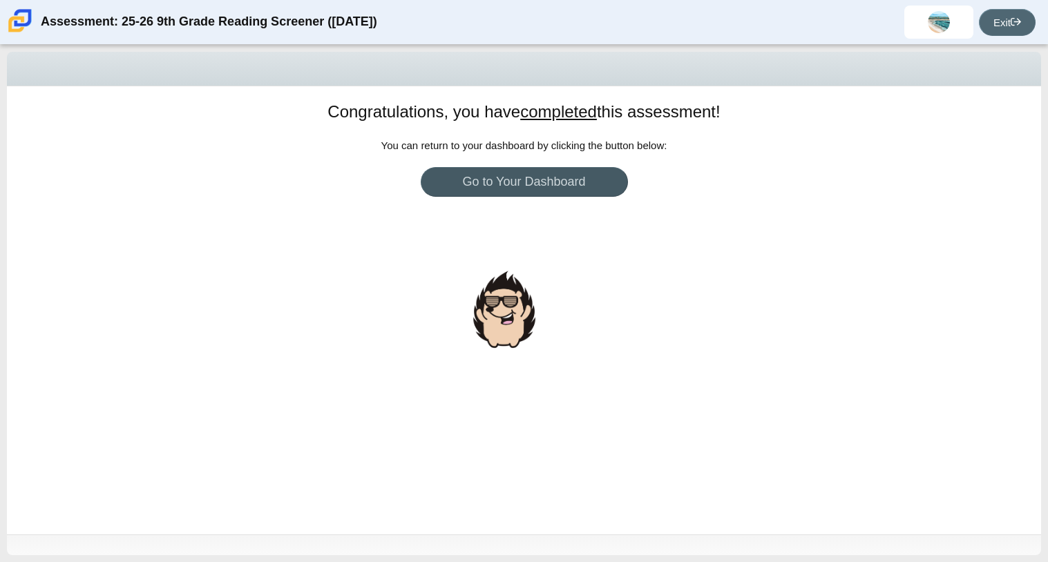
click at [1001, 13] on link "Exit" at bounding box center [1007, 22] width 57 height 27
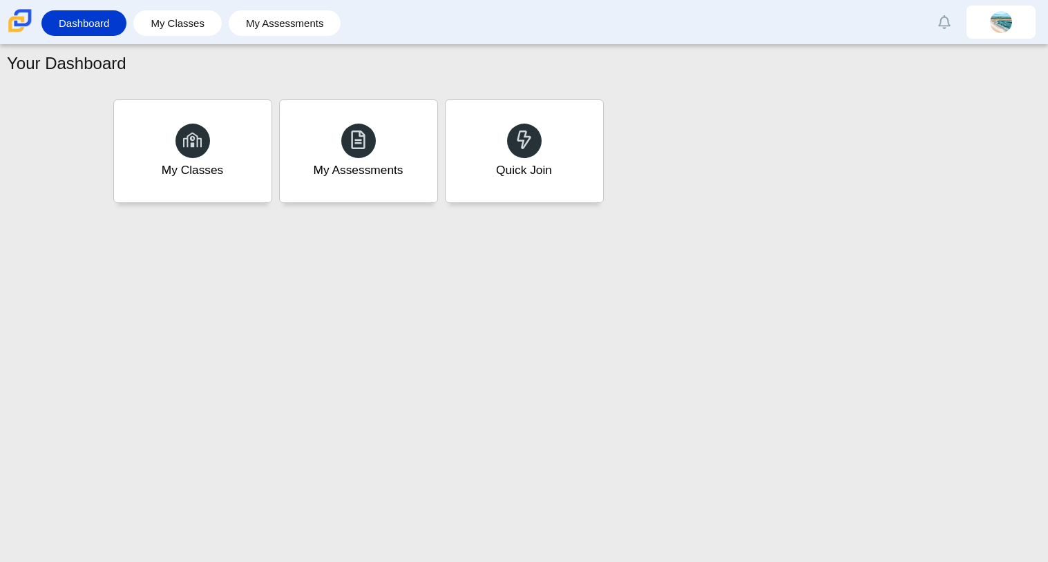
click at [409, 561] on div "Your Dashboard My Classes My Assessments Quick Join" at bounding box center [524, 303] width 1048 height 517
click at [15, 47] on div "Your Dashboard My Classes My Assessments Quick Join" at bounding box center [524, 303] width 1048 height 517
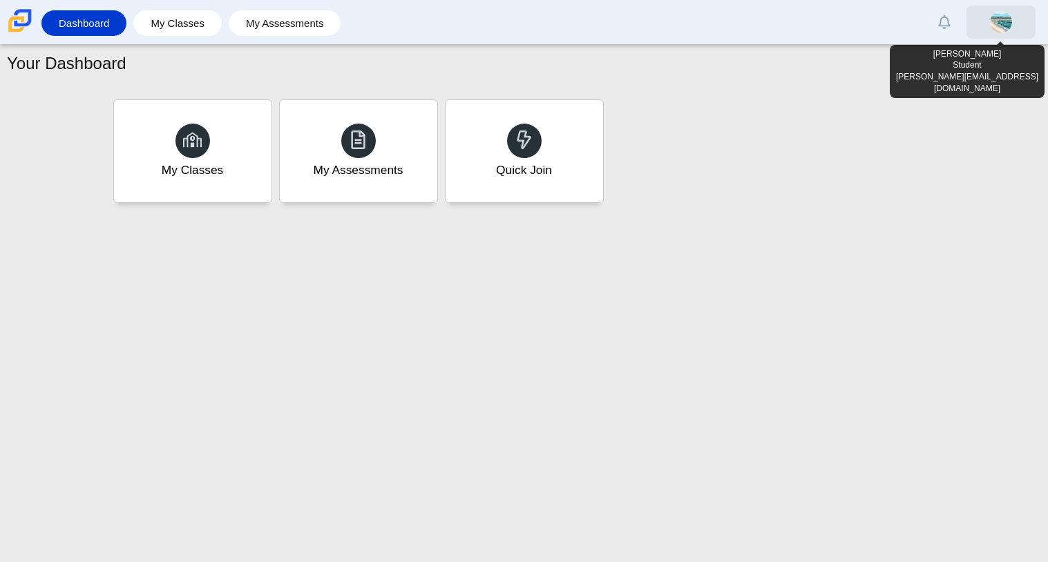
click at [1001, 19] on img at bounding box center [1001, 22] width 22 height 22
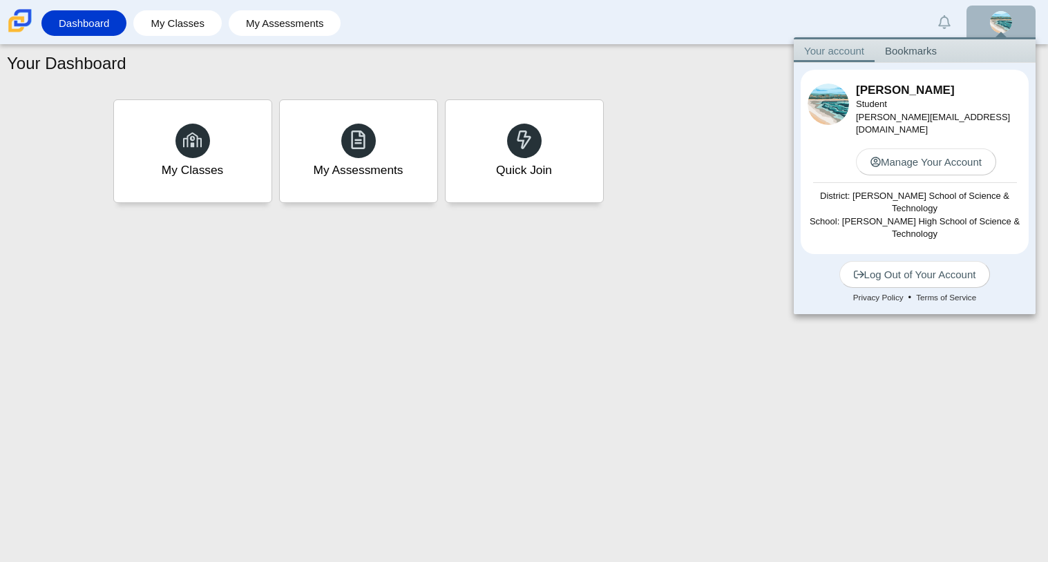
click at [732, 164] on div "My Classes My Assessments Quick Join" at bounding box center [524, 151] width 829 height 111
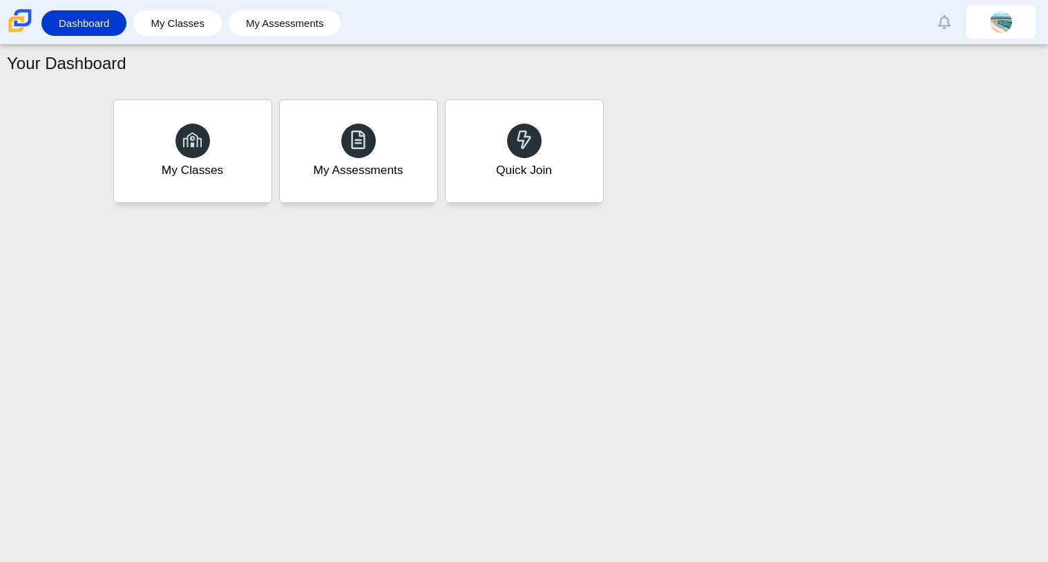
click at [546, 561] on div "Your Dashboard My Classes My Assessments Quick Join" at bounding box center [524, 303] width 1048 height 517
click at [19, 26] on img at bounding box center [20, 20] width 29 height 29
